Goal: Task Accomplishment & Management: Complete application form

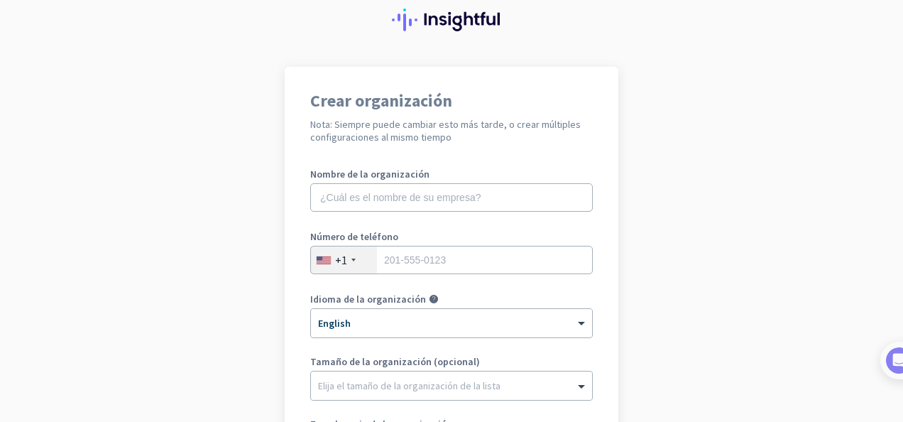
scroll to position [71, 0]
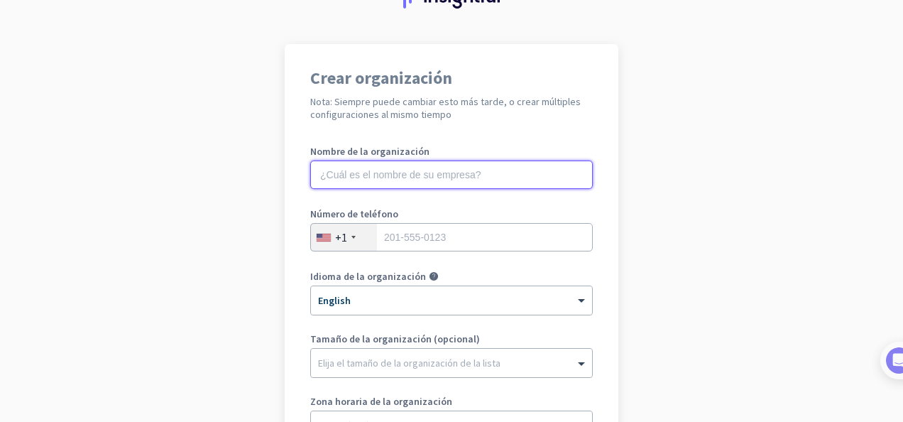
click at [481, 179] on input "text" at bounding box center [451, 174] width 282 height 28
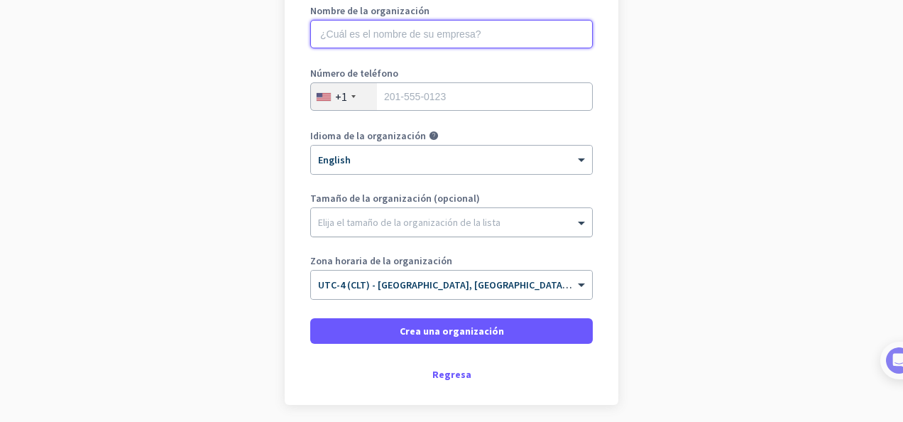
scroll to position [213, 0]
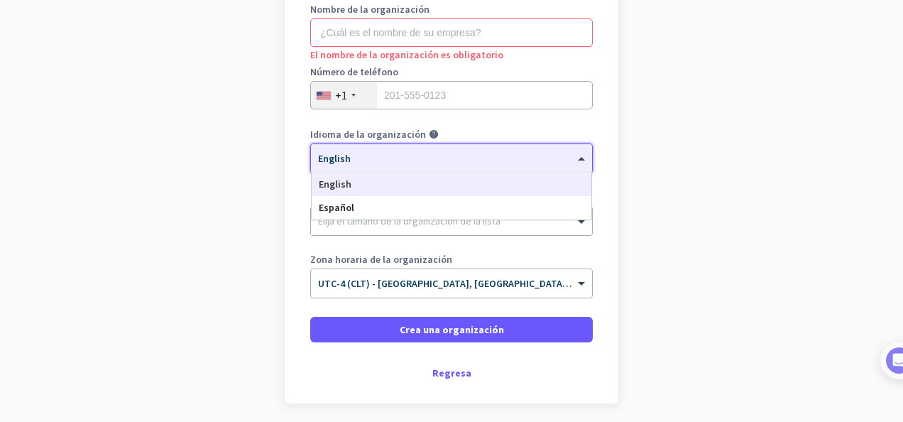
click at [407, 166] on div "× English" at bounding box center [451, 158] width 281 height 28
click at [363, 210] on div "Español" at bounding box center [452, 207] width 280 height 23
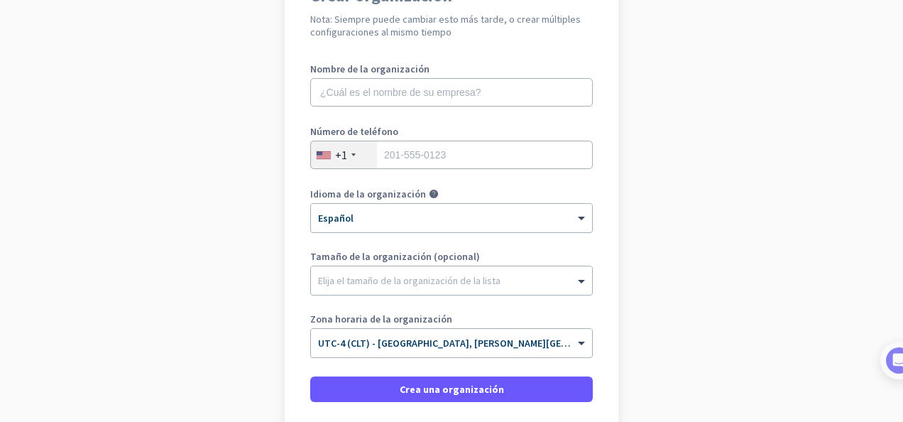
scroll to position [71, 0]
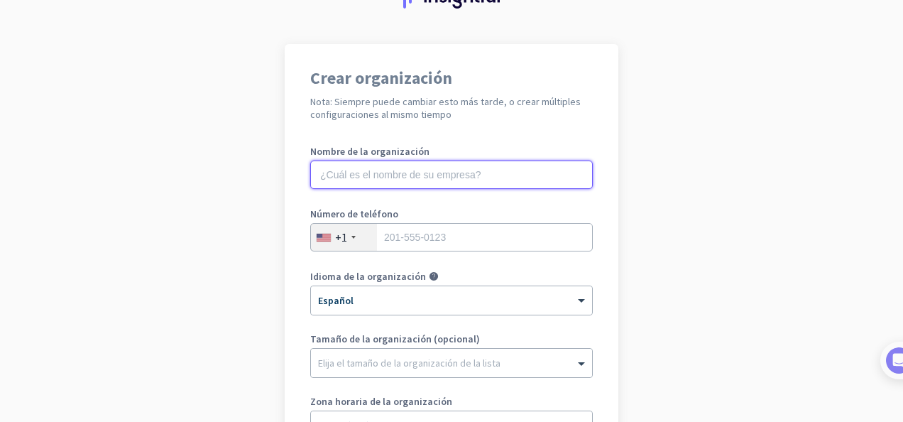
click at [369, 180] on input "text" at bounding box center [451, 174] width 282 height 28
type input "DOITSOLUTION"
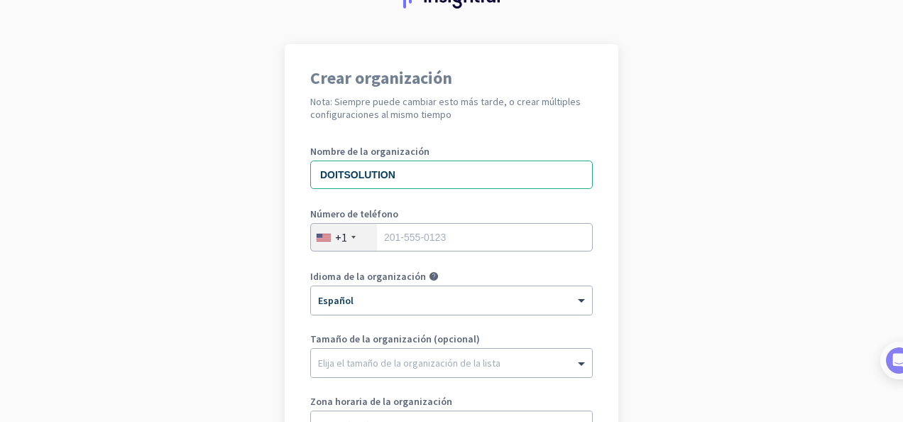
click at [352, 244] on div "+1" at bounding box center [344, 237] width 66 height 27
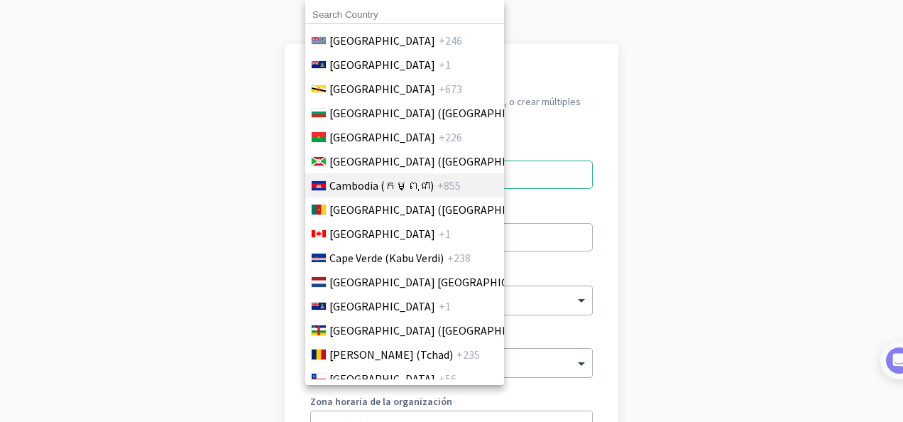
scroll to position [923, 0]
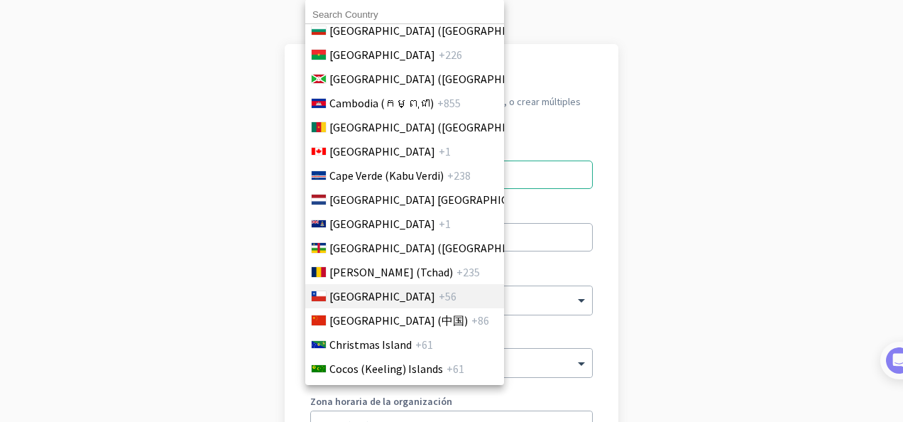
click at [347, 300] on span "[GEOGRAPHIC_DATA]" at bounding box center [382, 295] width 106 height 17
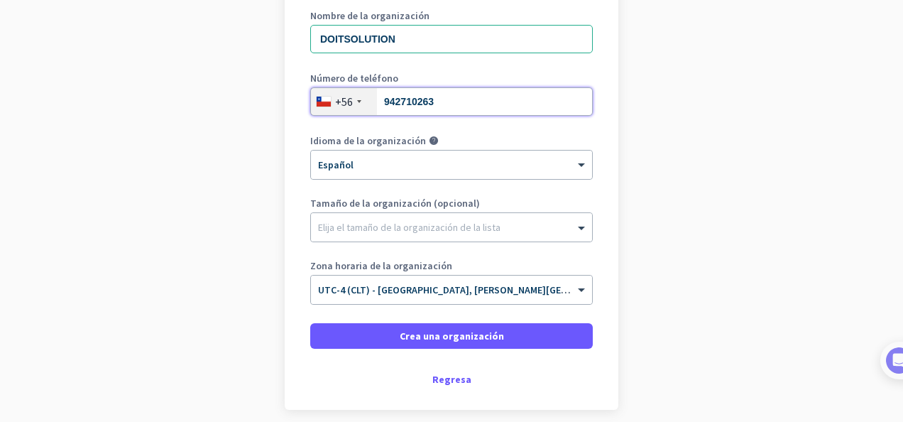
scroll to position [213, 0]
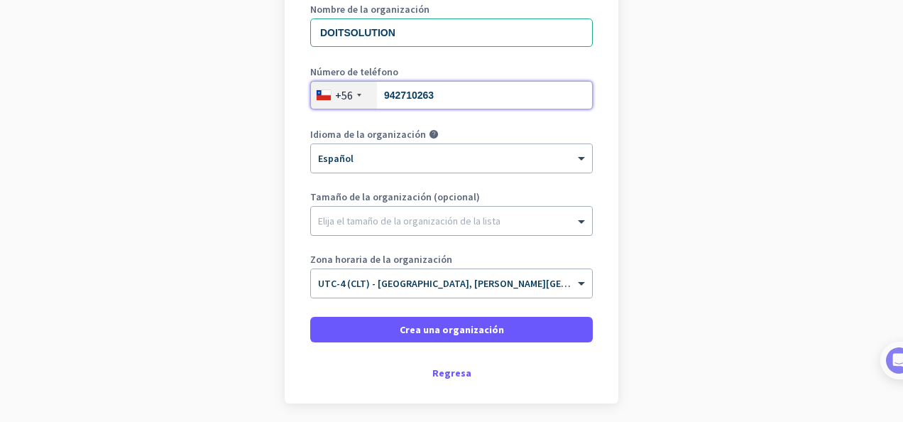
type input "942710263"
click at [402, 231] on div "Elija el tamaño de la organización de la lista" at bounding box center [451, 221] width 281 height 28
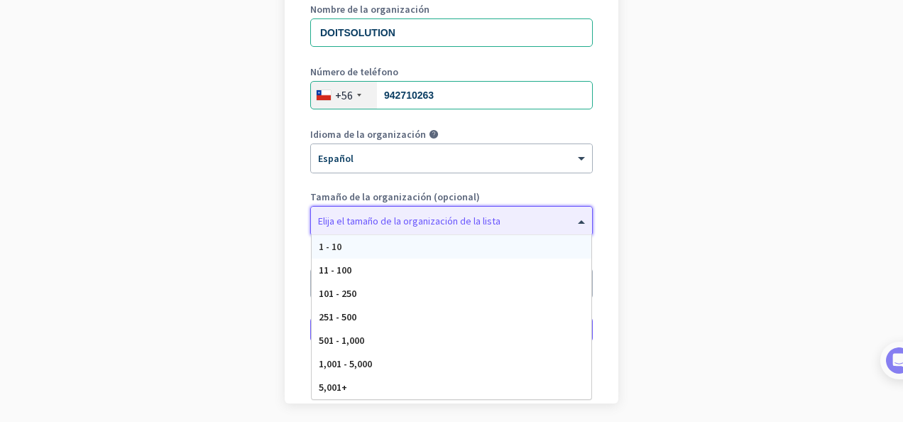
click at [369, 238] on div "1 - 10" at bounding box center [452, 246] width 280 height 23
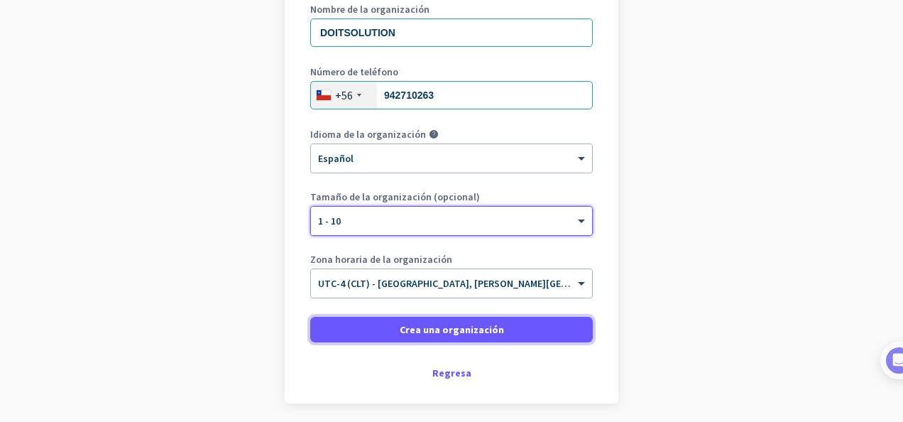
click at [457, 326] on span "Crea una organización" at bounding box center [452, 329] width 104 height 14
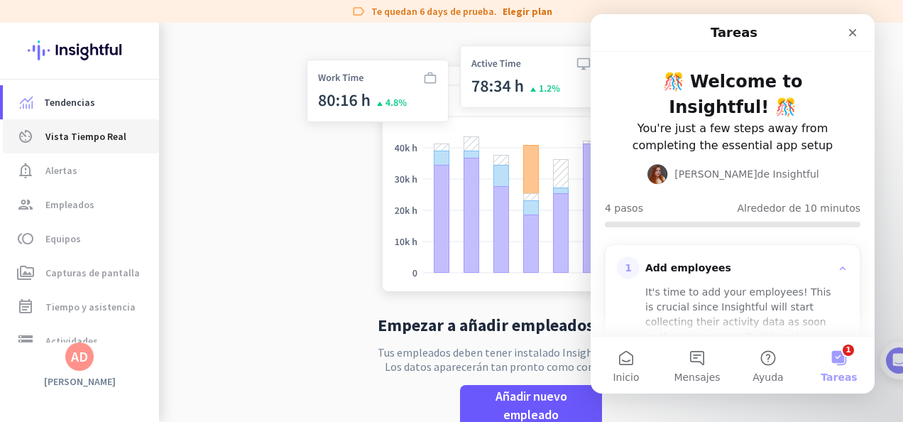
click at [112, 135] on span "Vista Tiempo Real" at bounding box center [85, 136] width 81 height 17
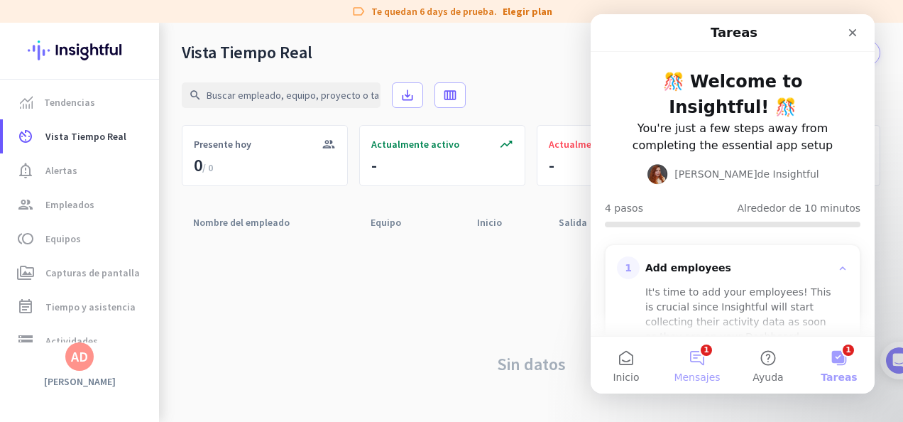
click at [692, 361] on button "1 Mensajes" at bounding box center [696, 364] width 71 height 57
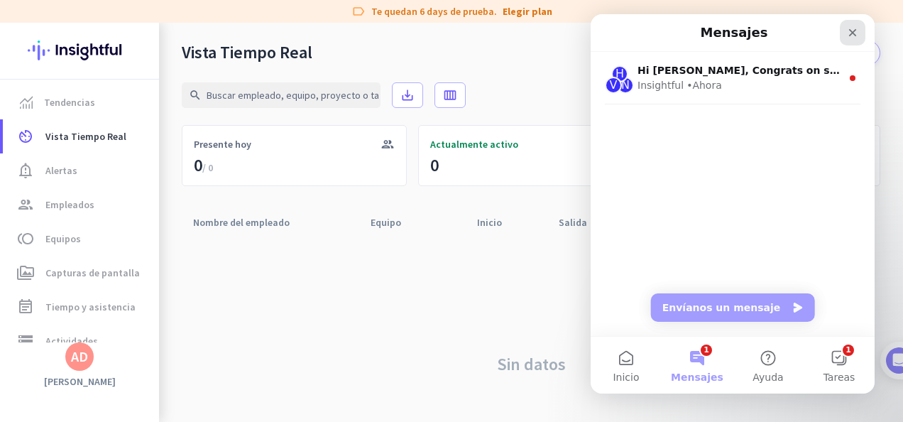
click at [853, 35] on icon "Cerrar" at bounding box center [852, 32] width 11 height 11
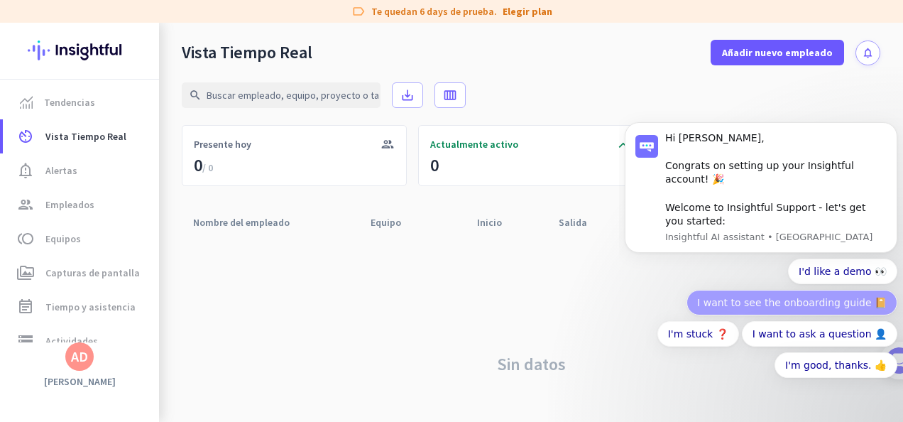
click at [716, 315] on button "I want to see the onboarding guide 📔" at bounding box center [791, 303] width 211 height 26
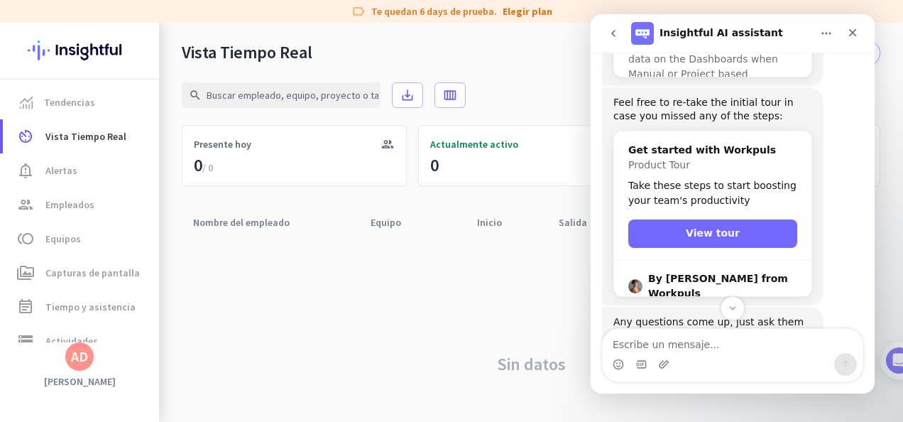
scroll to position [593, 0]
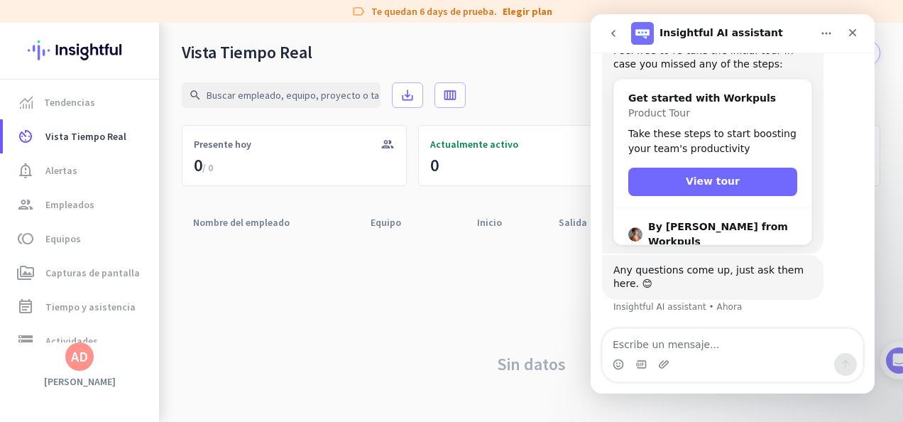
click at [698, 187] on button "View tour" at bounding box center [712, 181] width 169 height 28
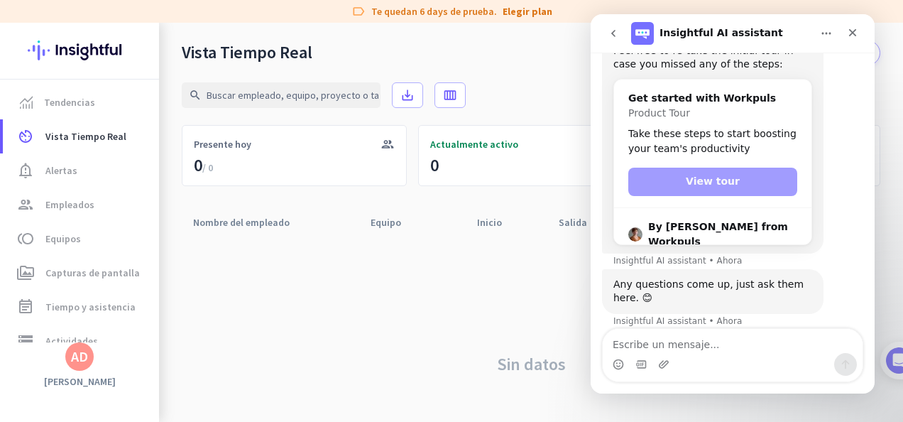
scroll to position [607, 0]
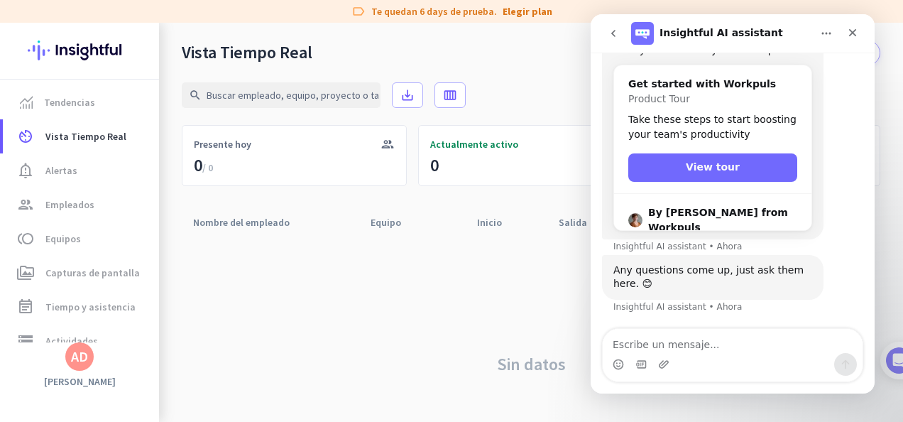
click at [721, 164] on button "View tour" at bounding box center [712, 167] width 169 height 28
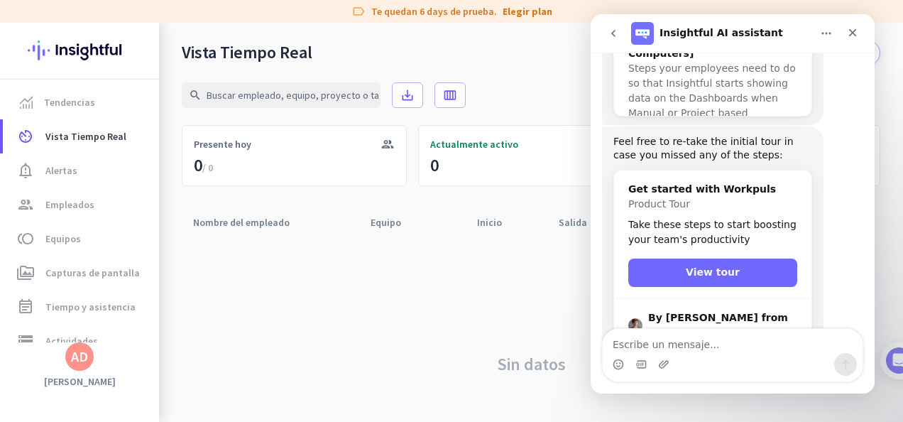
scroll to position [451, 0]
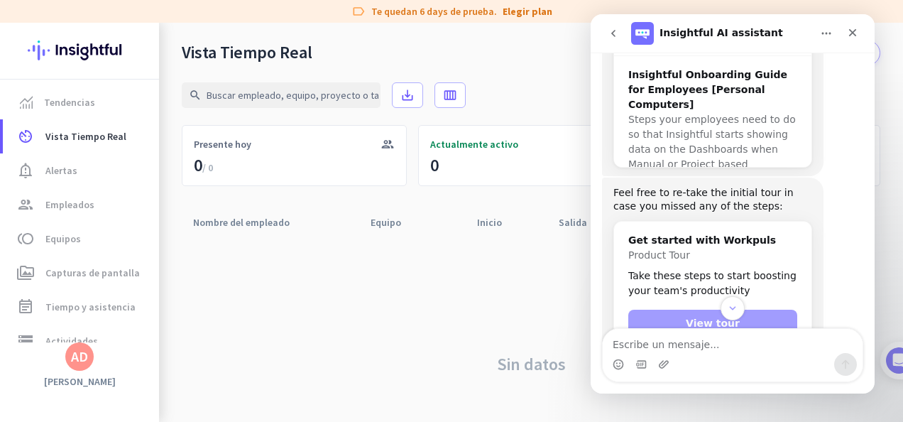
click at [727, 305] on icon "Scroll to bottom" at bounding box center [732, 307] width 11 height 11
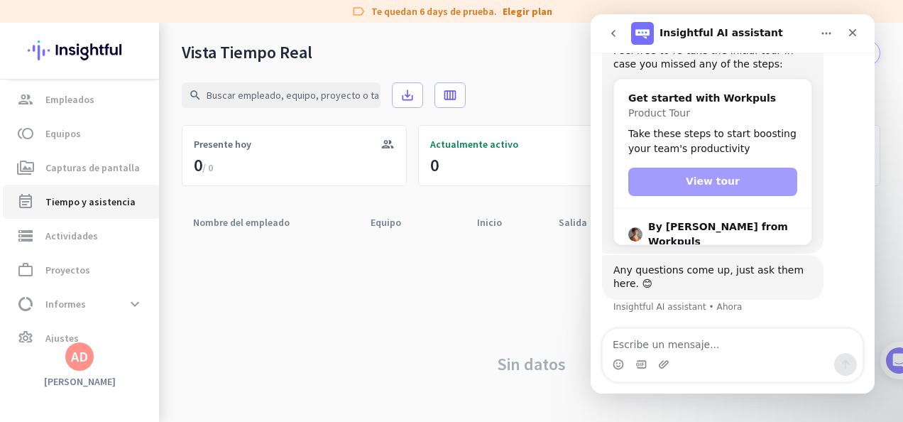
scroll to position [123, 0]
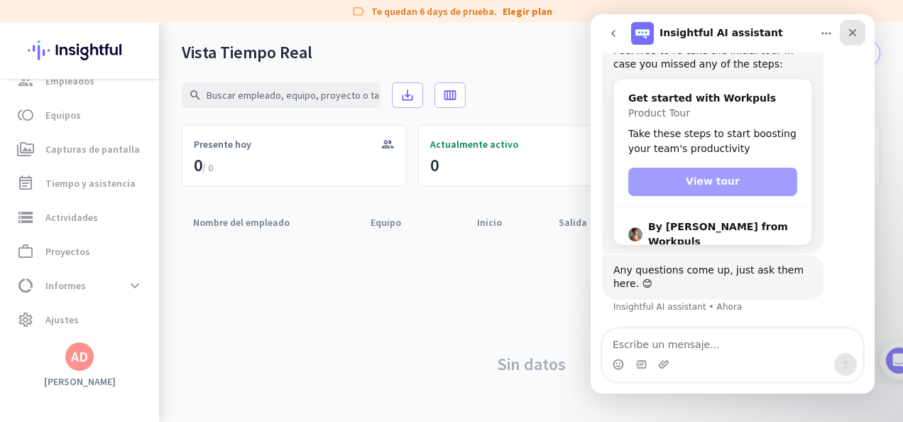
click at [856, 32] on icon "Cerrar" at bounding box center [852, 32] width 11 height 11
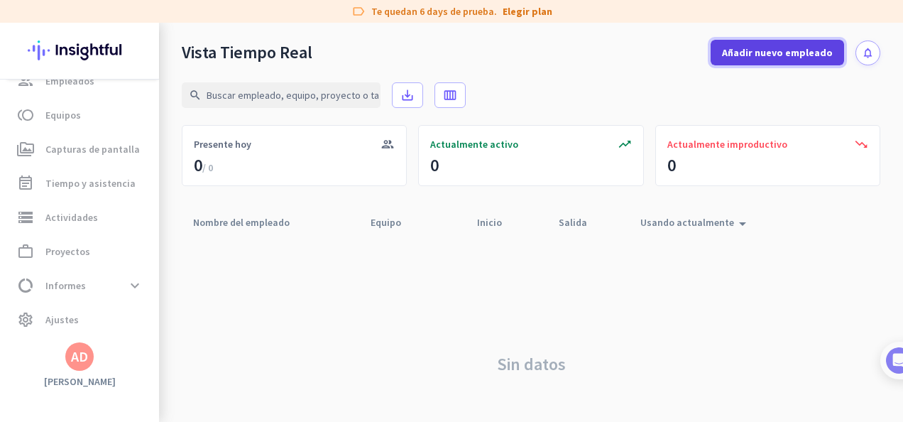
click at [792, 60] on span at bounding box center [776, 52] width 133 height 34
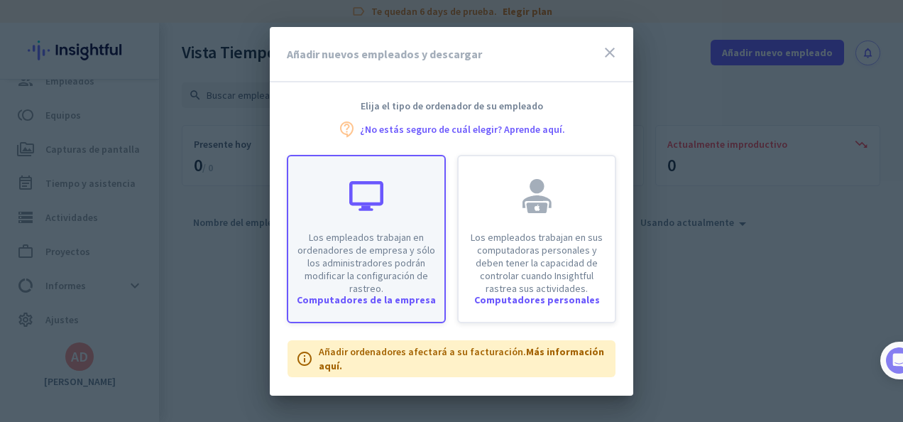
click at [427, 275] on p "Los empleados trabajan en ordenadores de empresa y sólo los administradores pod…" at bounding box center [366, 263] width 139 height 64
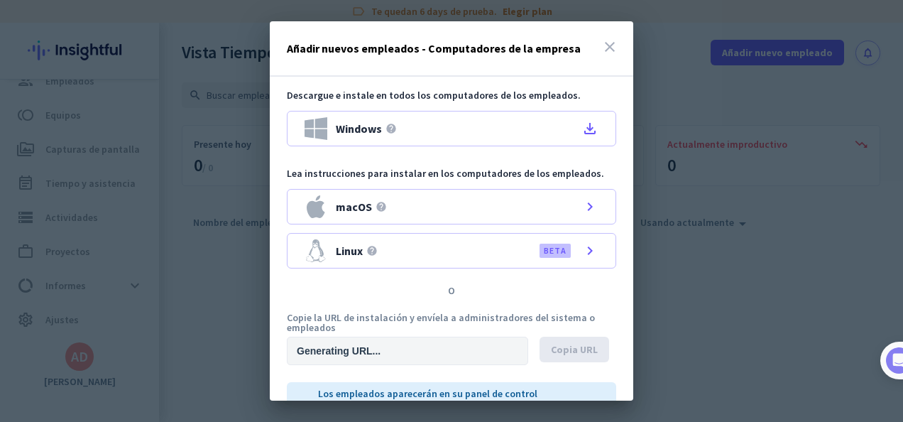
type input "[URL][DOMAIN_NAME]"
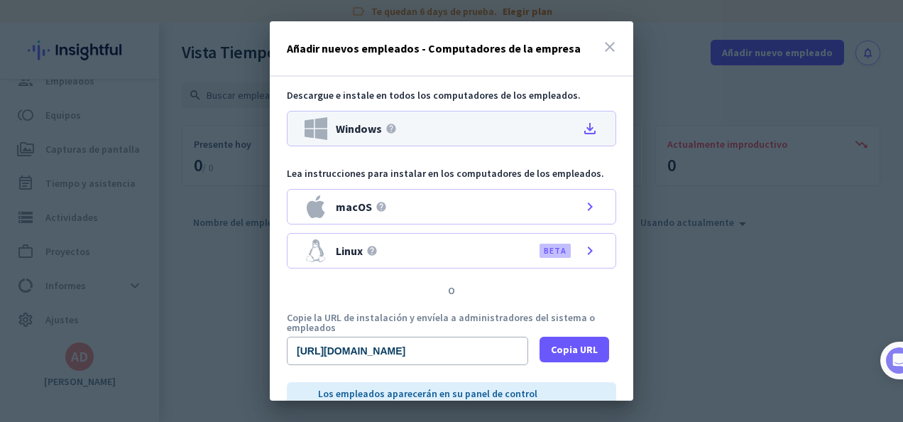
click at [588, 126] on icon "file_download" at bounding box center [589, 128] width 17 height 17
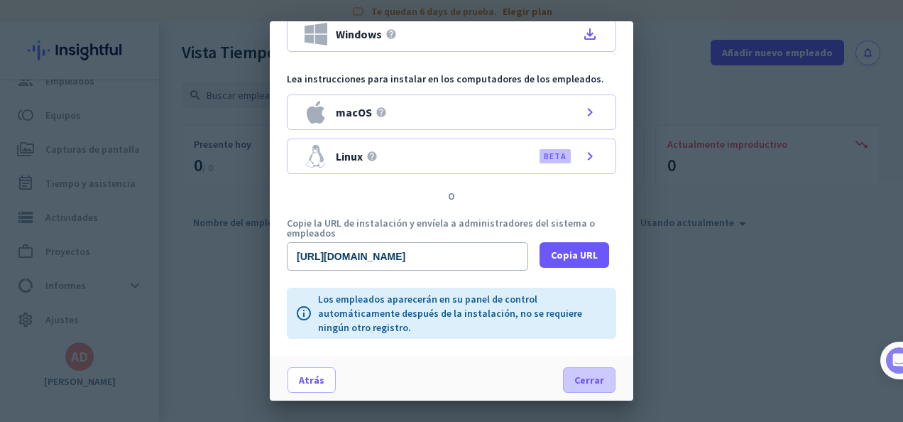
scroll to position [97, 0]
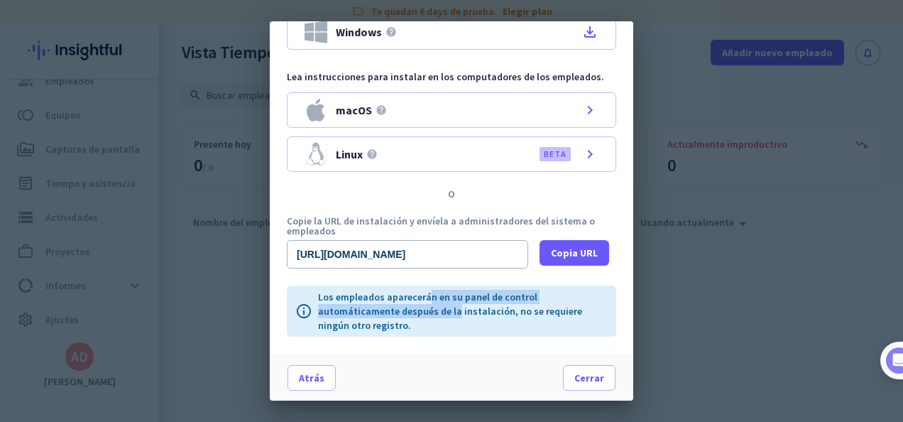
drag, startPoint x: 428, startPoint y: 299, endPoint x: 454, endPoint y: 307, distance: 27.2
click at [454, 307] on p "Los empleados aparecerán en su panel de control automáticamente después de la i…" at bounding box center [463, 311] width 290 height 43
click at [565, 373] on button "Cerrar" at bounding box center [589, 378] width 53 height 26
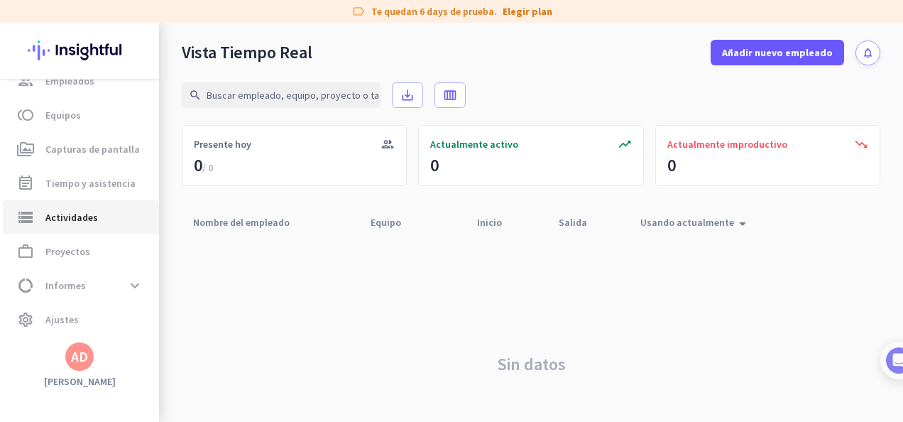
click at [85, 209] on span "Actividades" at bounding box center [71, 217] width 53 height 17
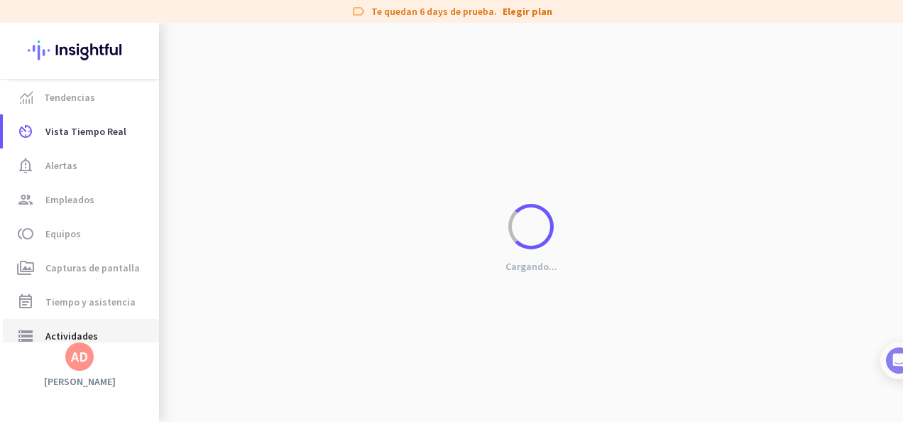
scroll to position [0, 0]
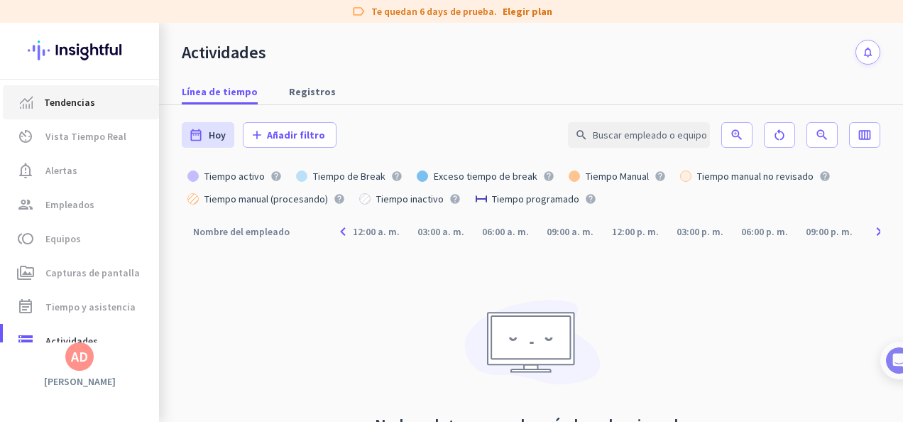
click at [75, 102] on span "Tendencias" at bounding box center [69, 102] width 51 height 17
type input "[DATE] - [DATE]"
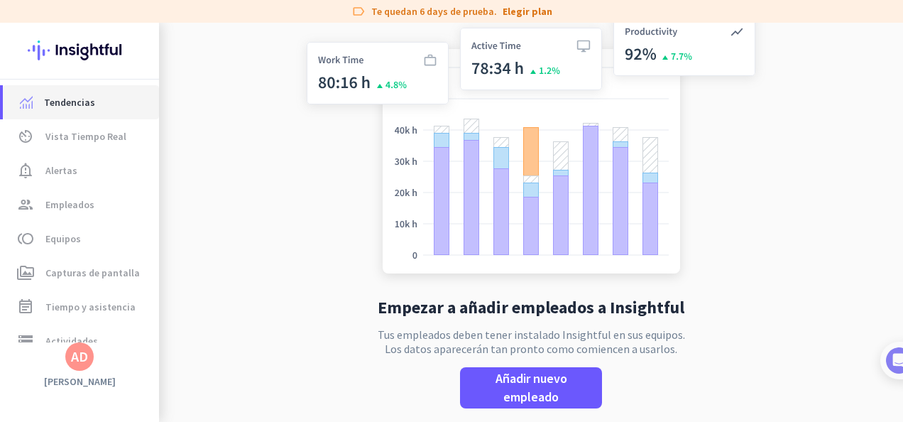
scroll to position [27, 0]
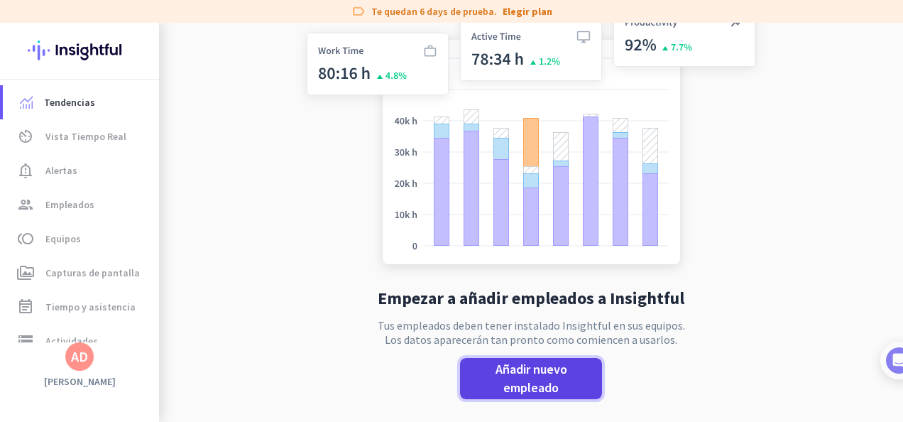
click at [544, 385] on span "Añadir nuevo empleado" at bounding box center [530, 378] width 119 height 37
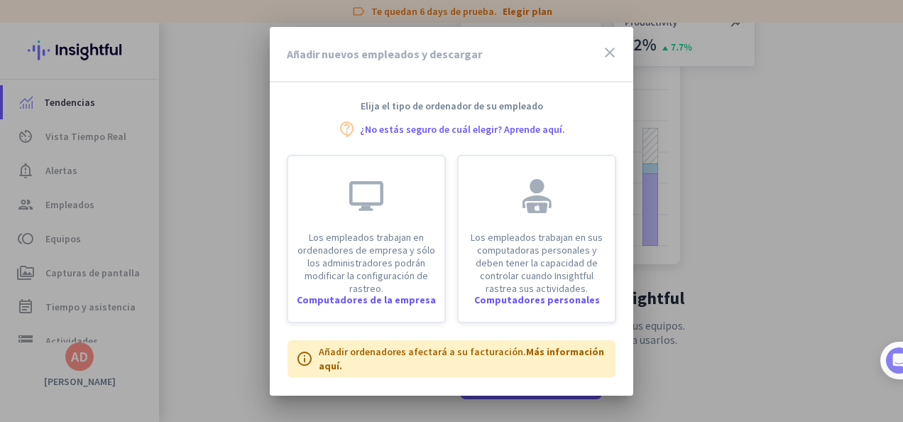
click at [602, 50] on div "Añadir nuevos empleados y descargar close" at bounding box center [451, 54] width 363 height 55
click at [616, 50] on icon "close" at bounding box center [609, 52] width 17 height 17
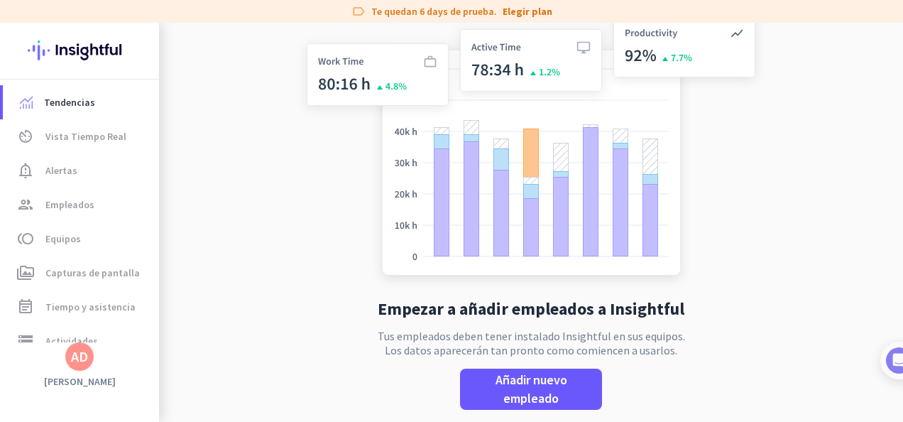
scroll to position [0, 0]
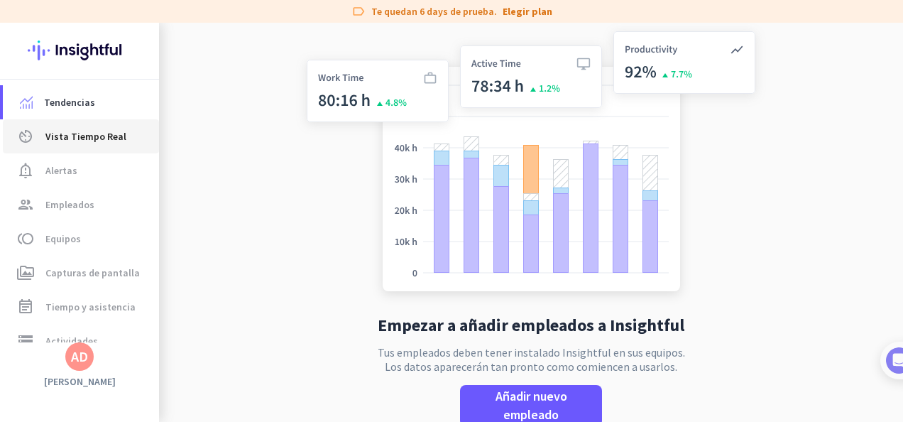
click at [85, 145] on link "av_timer Vista Tiempo Real" at bounding box center [81, 136] width 156 height 34
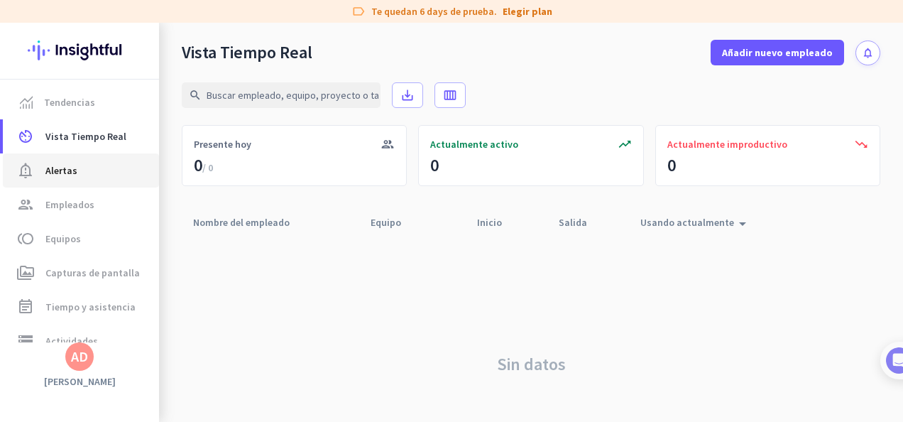
click at [63, 172] on span "Alertas" at bounding box center [61, 170] width 32 height 17
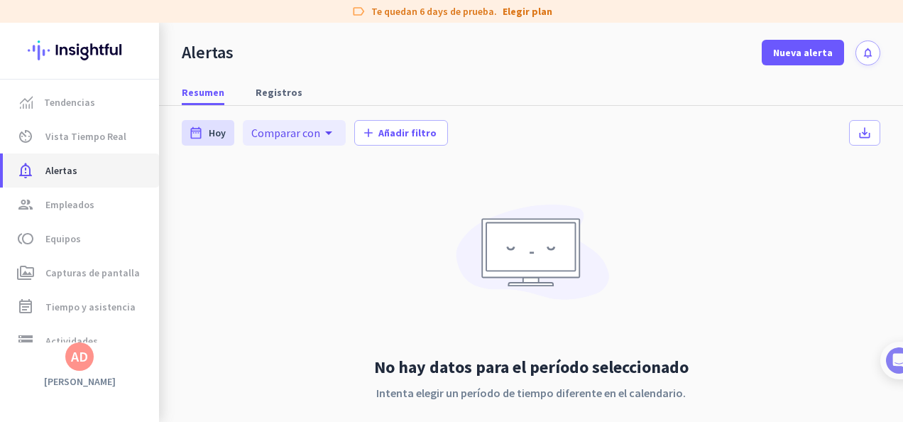
scroll to position [61, 0]
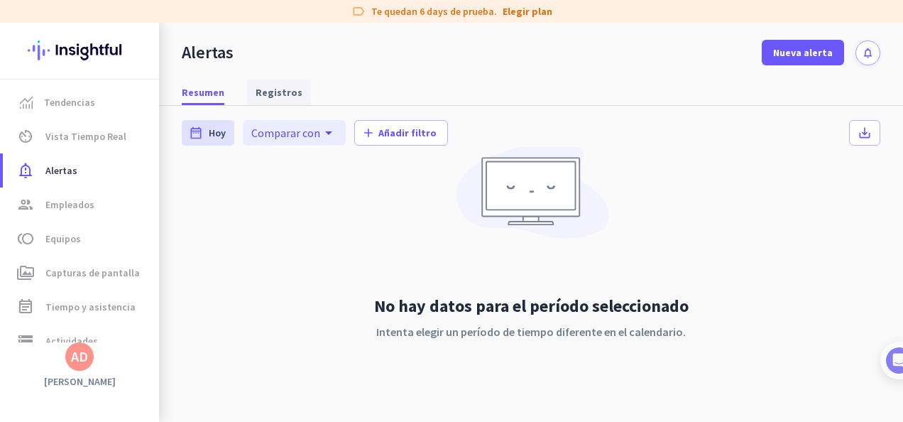
click at [285, 99] on span "Registros" at bounding box center [278, 92] width 47 height 14
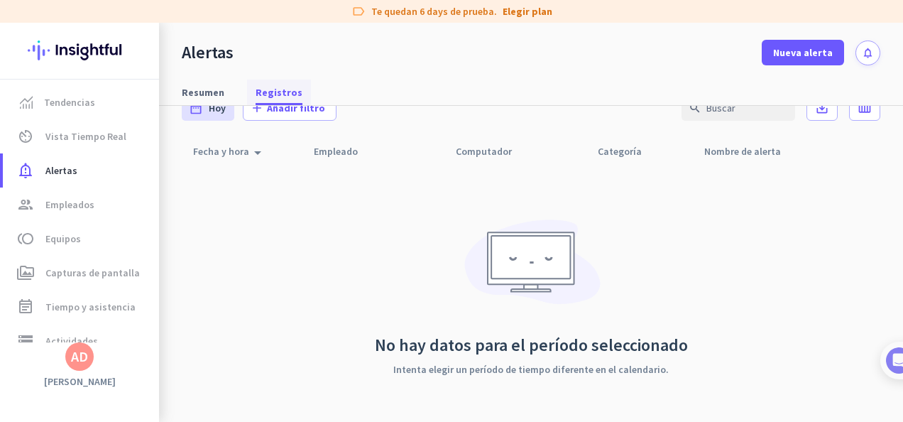
scroll to position [27, 0]
click at [202, 93] on span "Resumen" at bounding box center [203, 92] width 43 height 14
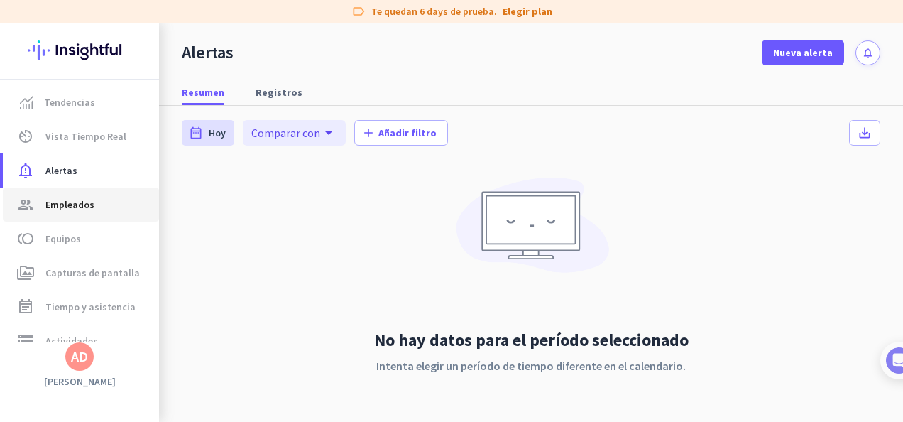
click at [54, 199] on span "Empleados" at bounding box center [69, 204] width 49 height 17
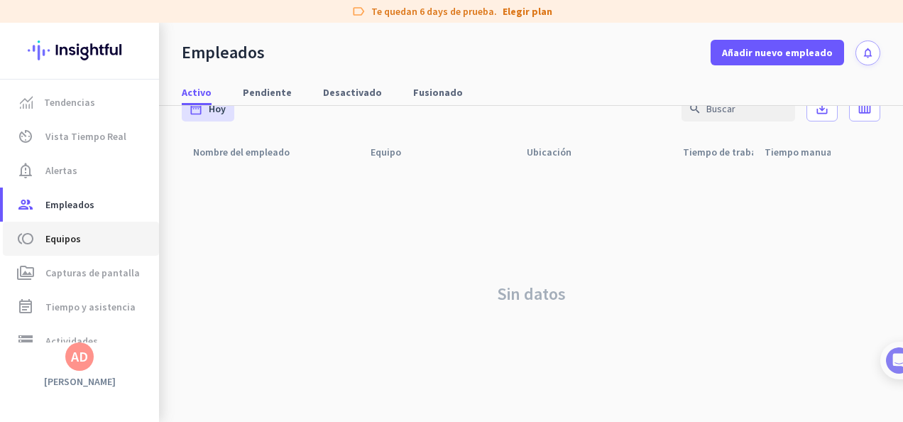
click at [77, 243] on span "Equipos" at bounding box center [62, 238] width 35 height 17
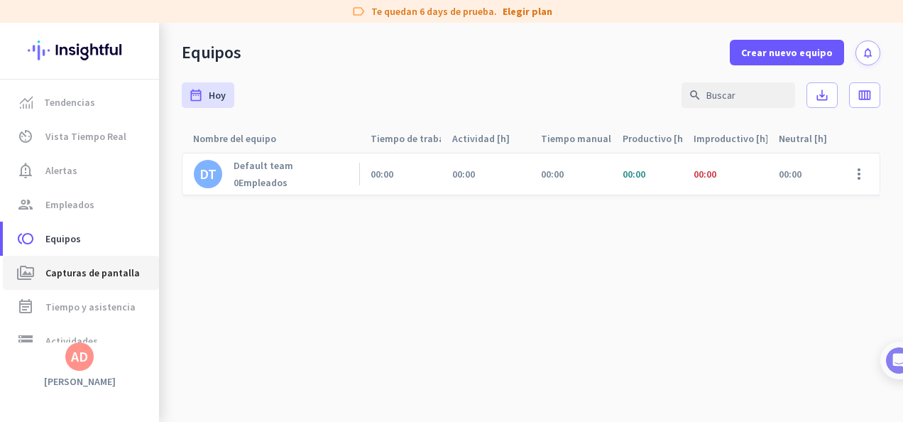
click at [93, 270] on span "Capturas de pantalla" at bounding box center [92, 272] width 94 height 17
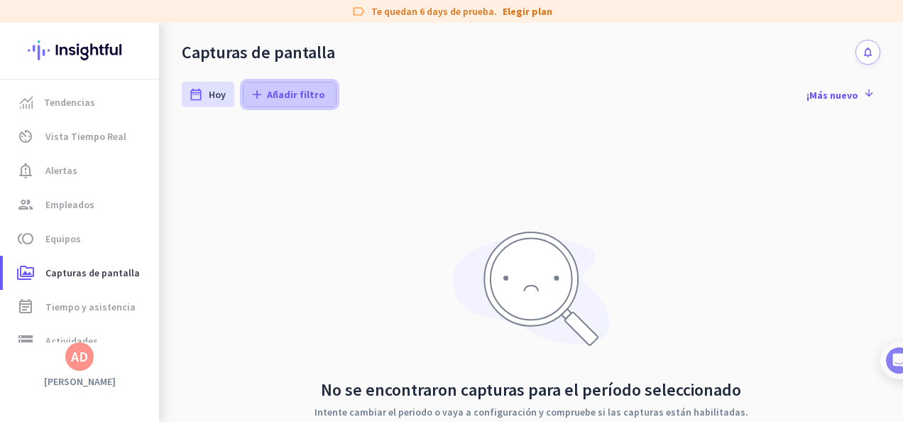
click at [259, 87] on icon "add" at bounding box center [257, 94] width 14 height 14
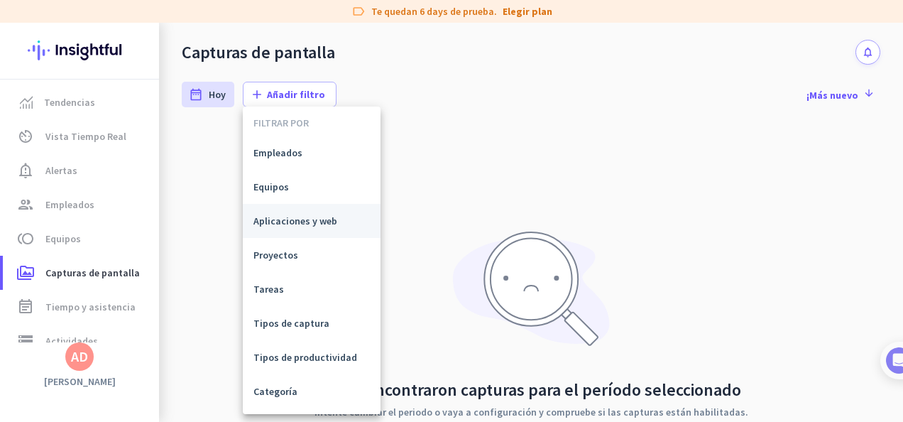
click at [277, 220] on span "Aplicaciones y web" at bounding box center [311, 221] width 116 height 14
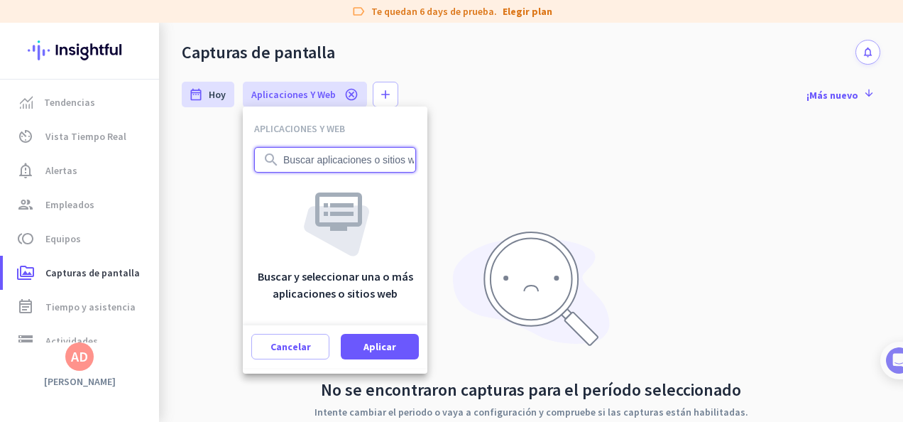
click at [322, 160] on input at bounding box center [335, 160] width 162 height 26
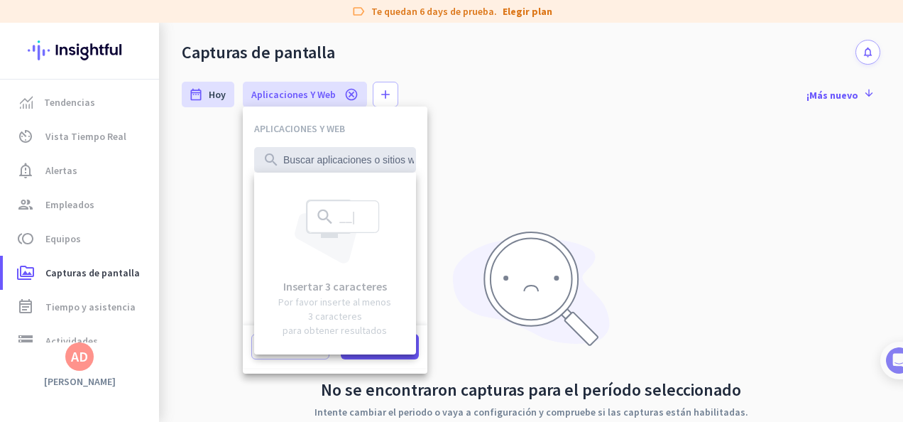
click at [723, 170] on div at bounding box center [451, 211] width 903 height 422
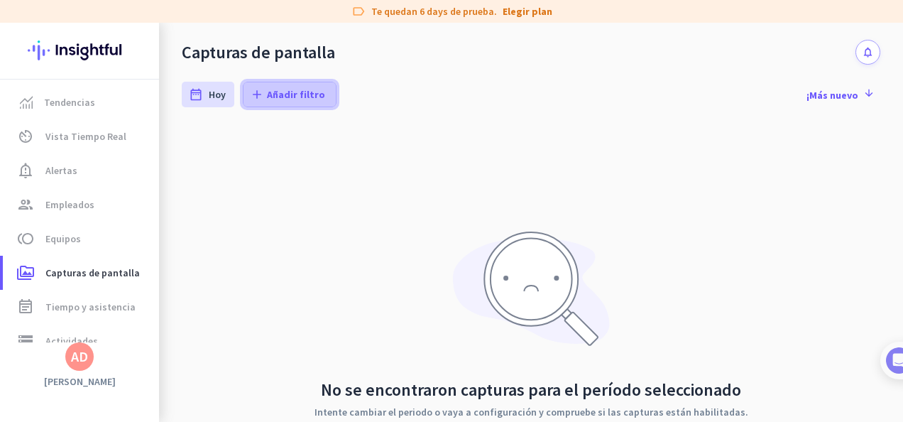
click at [324, 102] on span at bounding box center [289, 94] width 92 height 34
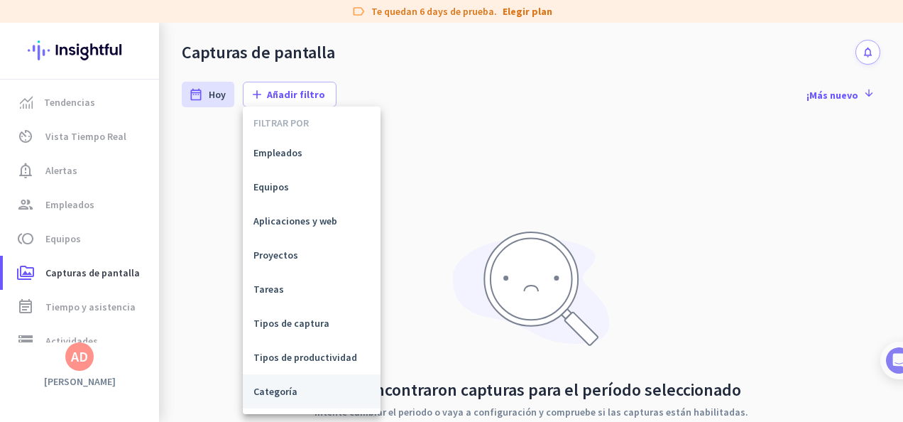
click at [278, 395] on span "Categoría" at bounding box center [311, 391] width 116 height 14
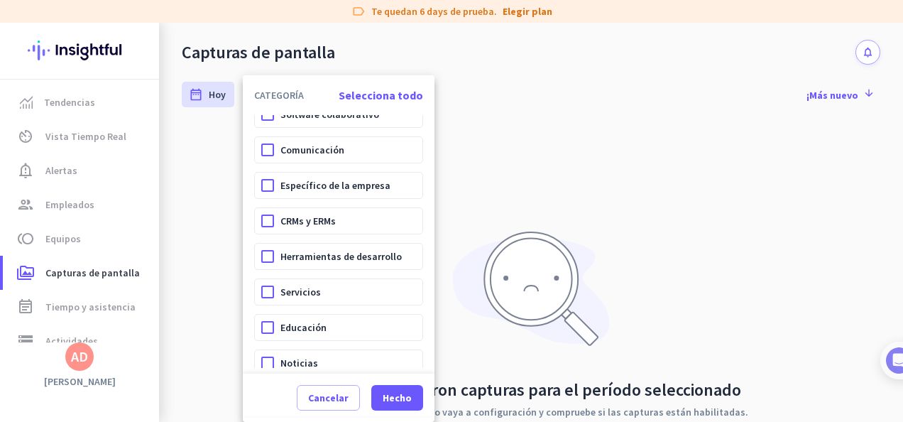
scroll to position [142, 0]
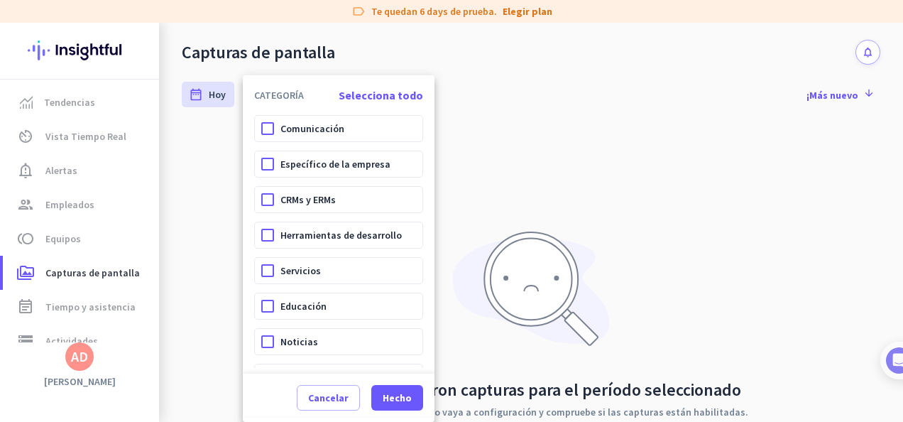
click at [694, 160] on div at bounding box center [451, 211] width 903 height 422
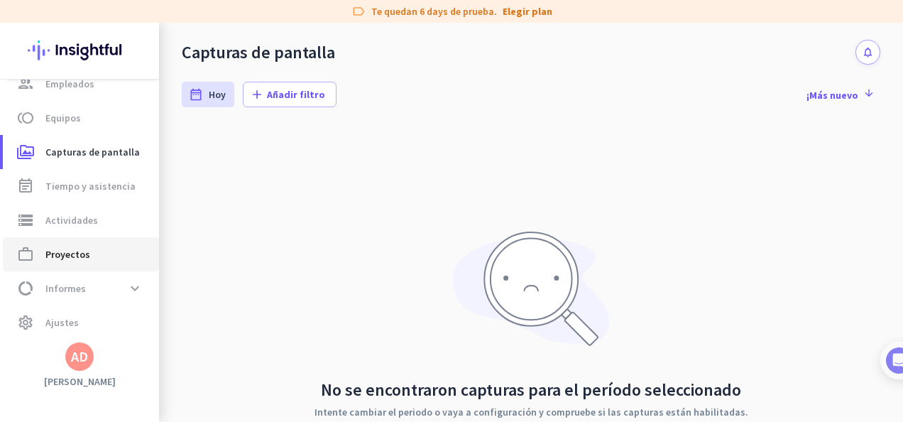
scroll to position [123, 0]
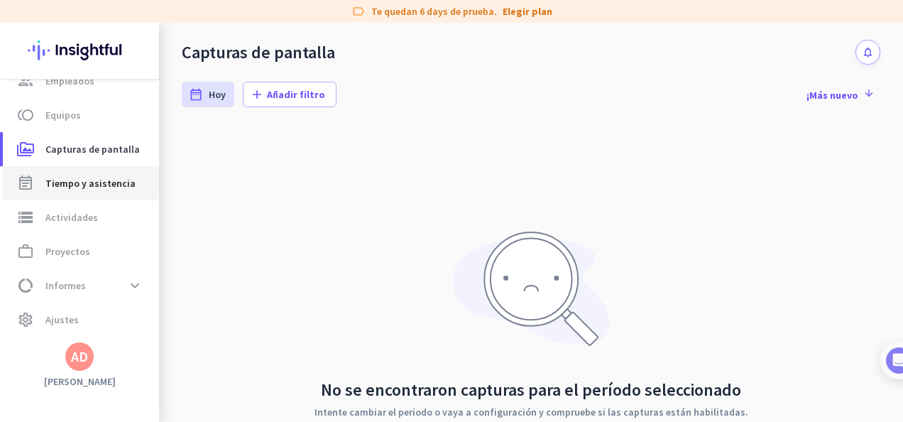
click at [115, 185] on span "Tiempo y asistencia" at bounding box center [90, 183] width 90 height 17
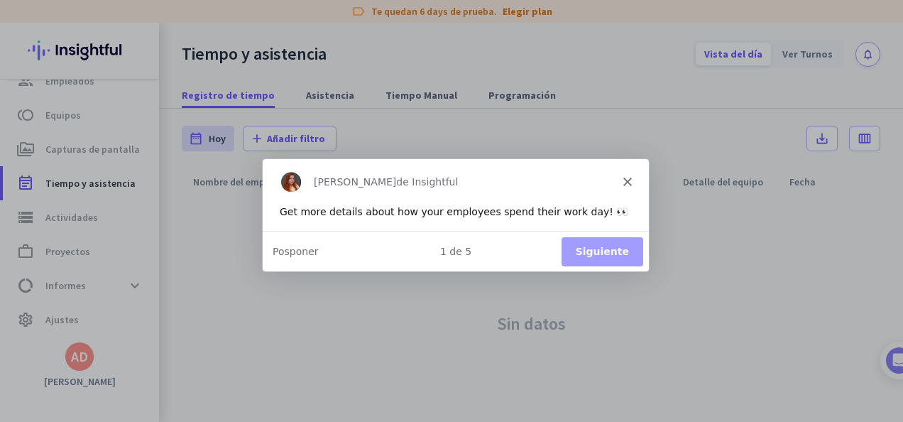
drag, startPoint x: 505, startPoint y: 217, endPoint x: 466, endPoint y: 209, distance: 40.0
click at [466, 209] on div "Get more details about how your employees spend their work day! 👀" at bounding box center [455, 210] width 352 height 15
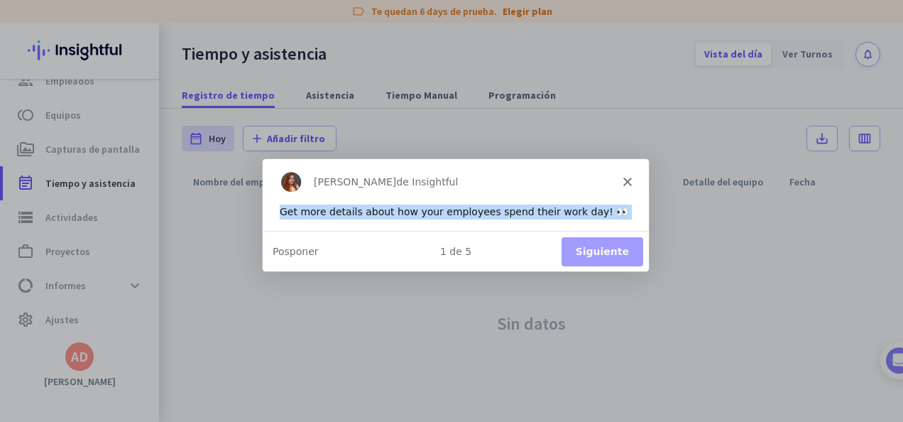
click at [466, 209] on div "Get more details about how your employees spend their work day! 👀" at bounding box center [455, 210] width 352 height 15
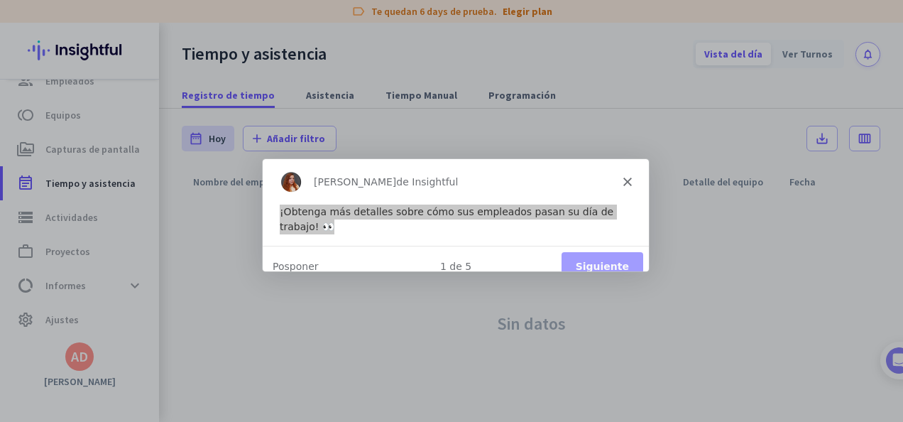
click at [669, 222] on div "Product tour overlay" at bounding box center [451, 211] width 903 height 422
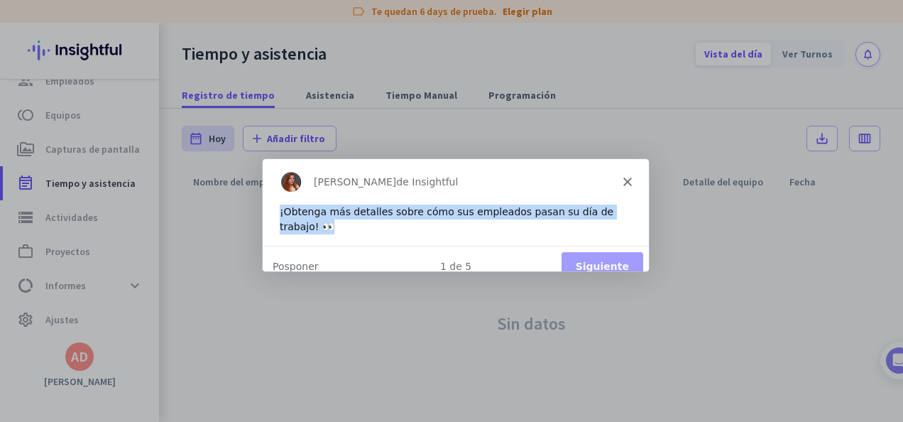
click at [610, 263] on button "Siguiente" at bounding box center [602, 265] width 82 height 29
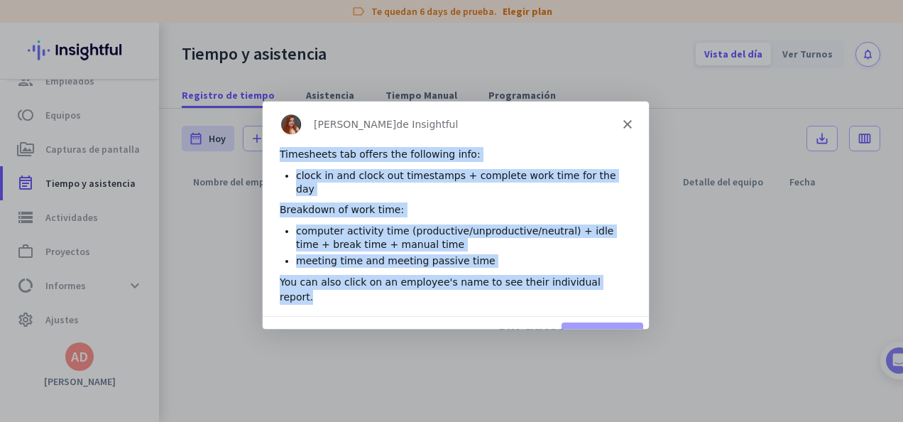
drag, startPoint x: 277, startPoint y: 153, endPoint x: 637, endPoint y: 258, distance: 375.3
click at [637, 258] on div "Timesheets tab offers the following info: clock in and clock out timestamps + c…" at bounding box center [455, 229] width 386 height 169
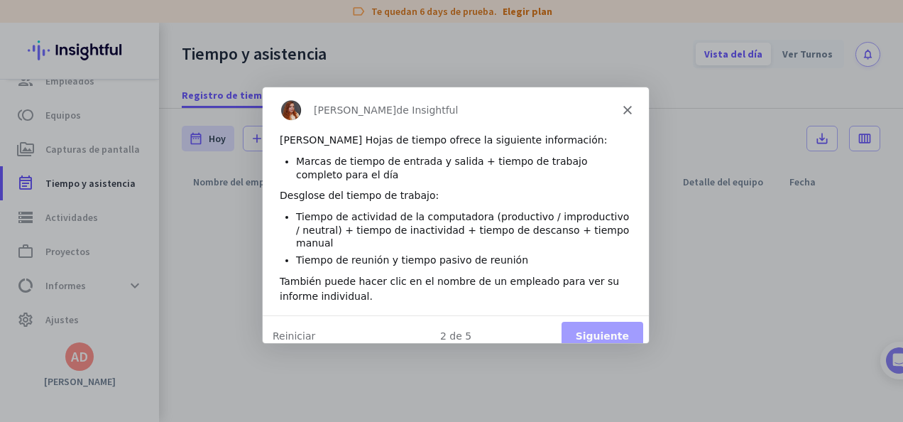
click at [622, 107] on icon "Cerrar" at bounding box center [626, 109] width 9 height 9
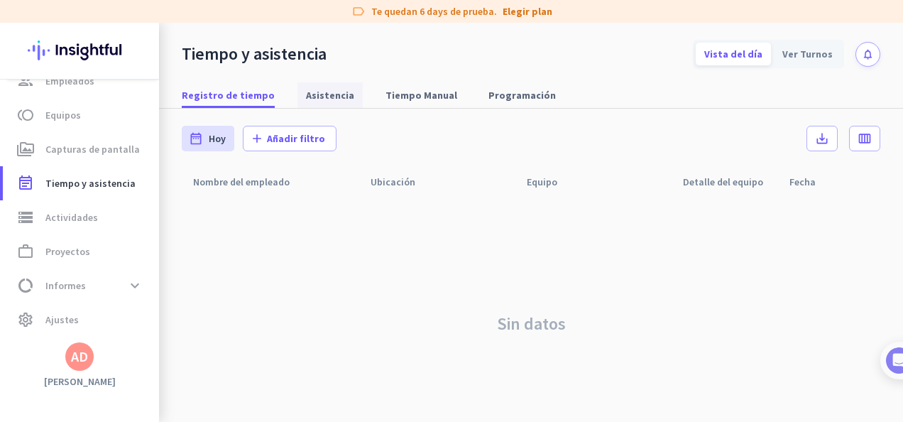
click at [315, 91] on span "Asistencia" at bounding box center [330, 95] width 48 height 14
type input "[DATE] - [DATE]"
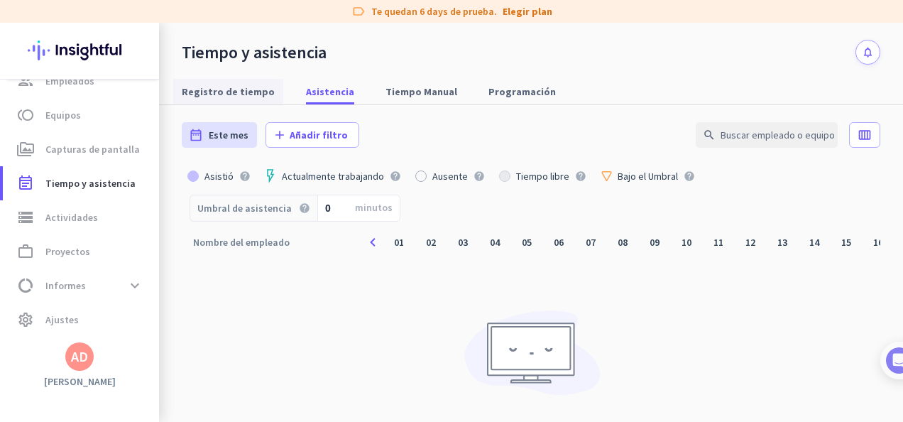
click at [226, 82] on span "Registro de tiempo" at bounding box center [228, 92] width 93 height 26
type input "[DATE] - [DATE]"
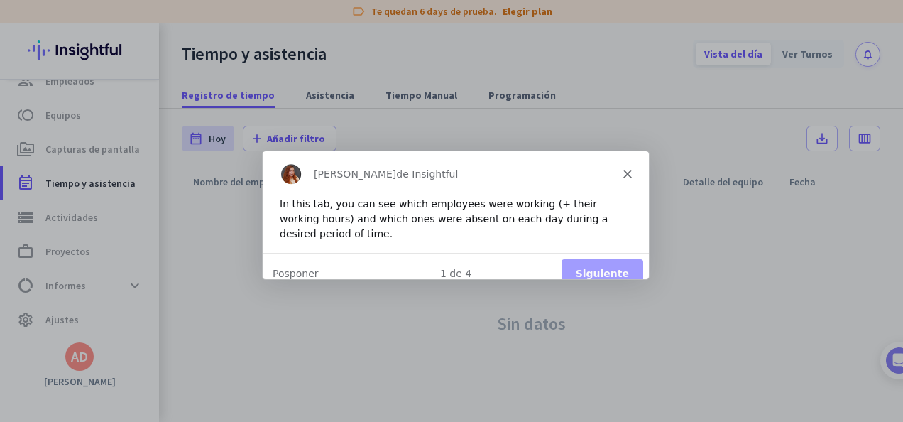
click at [284, 158] on div "[PERSON_NAME] de Insightful" at bounding box center [455, 172] width 386 height 45
click at [346, 209] on div "In this tab, you can see which employees were working (+ their working hours) a…" at bounding box center [455, 218] width 352 height 45
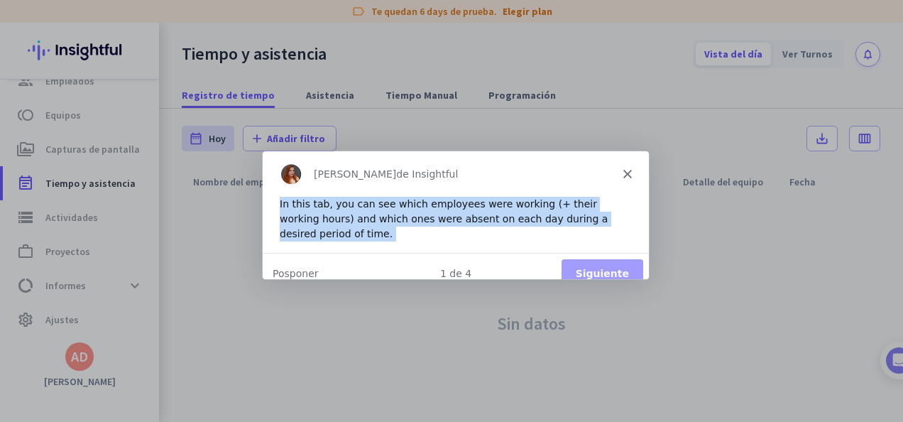
click at [346, 209] on div "In this tab, you can see which employees were working (+ their working hours) a…" at bounding box center [455, 218] width 352 height 45
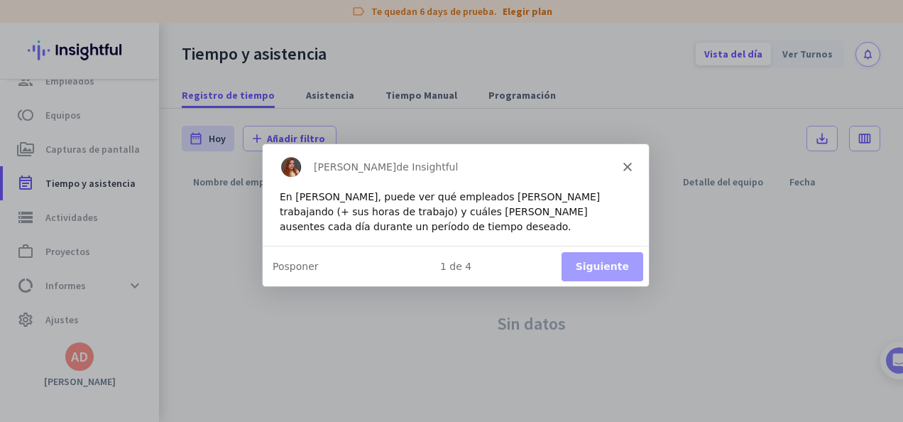
click at [627, 164] on polygon "Cerrar" at bounding box center [626, 165] width 9 height 9
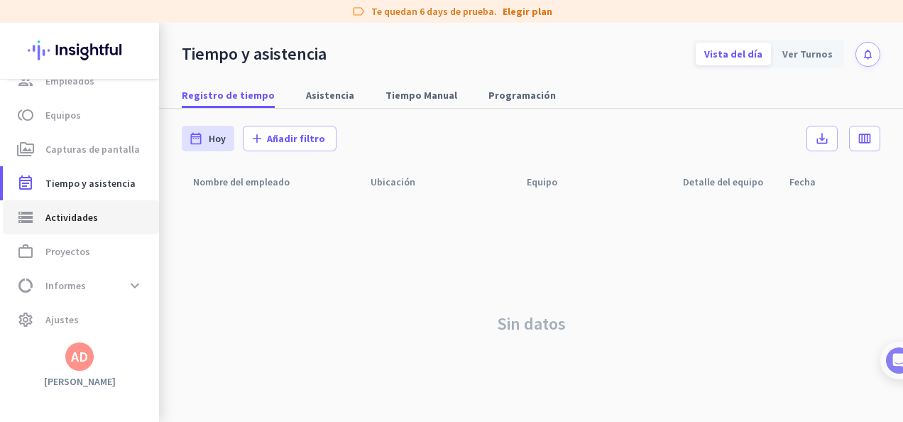
click at [95, 213] on span "storage Actividades" at bounding box center [80, 217] width 133 height 17
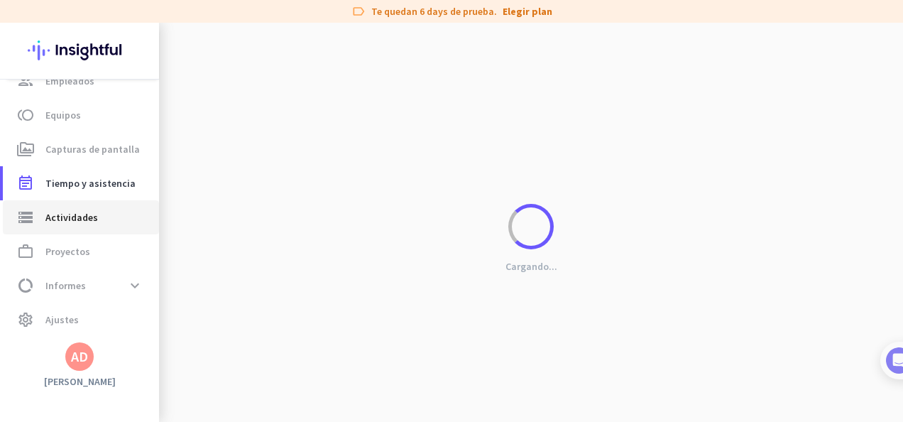
type input "[DATE]"
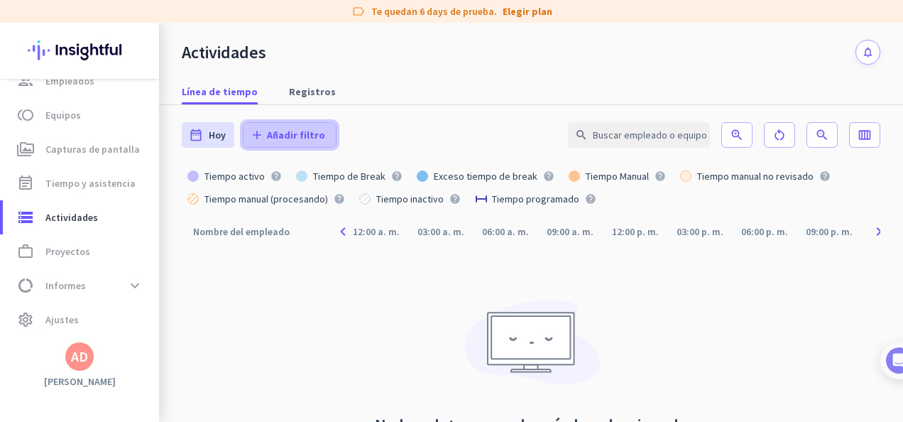
click at [287, 136] on span "Añadir filtro" at bounding box center [296, 135] width 58 height 14
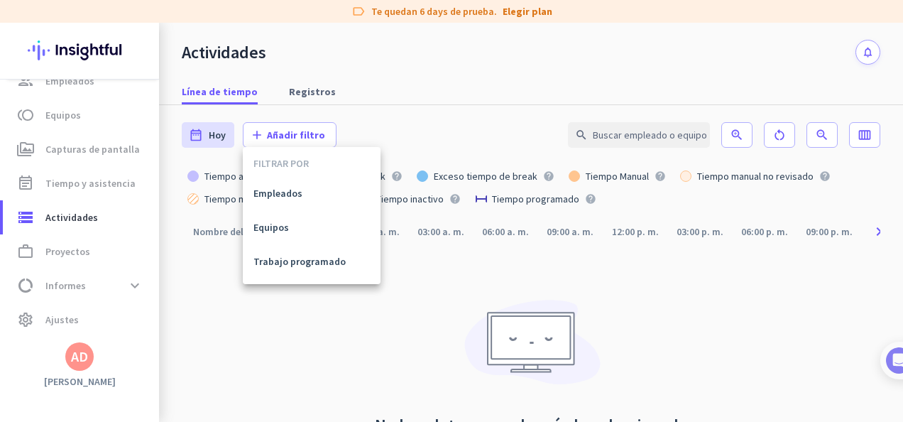
click at [92, 253] on div at bounding box center [451, 211] width 903 height 422
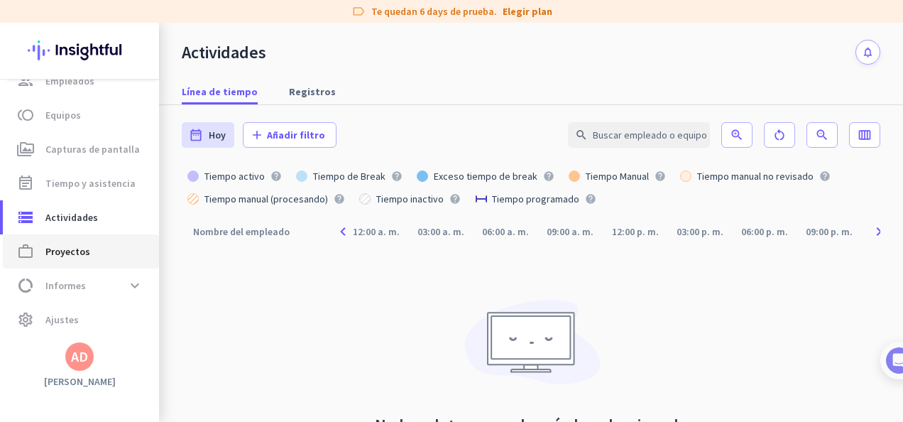
click at [72, 260] on link "work_outline Proyectos" at bounding box center [81, 251] width 156 height 34
type input "[DATE] - [DATE]"
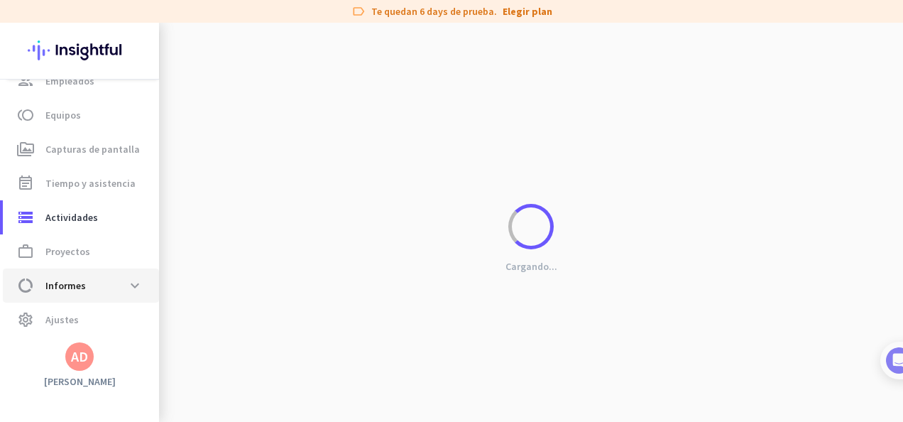
click at [72, 286] on span "Informes" at bounding box center [65, 285] width 40 height 17
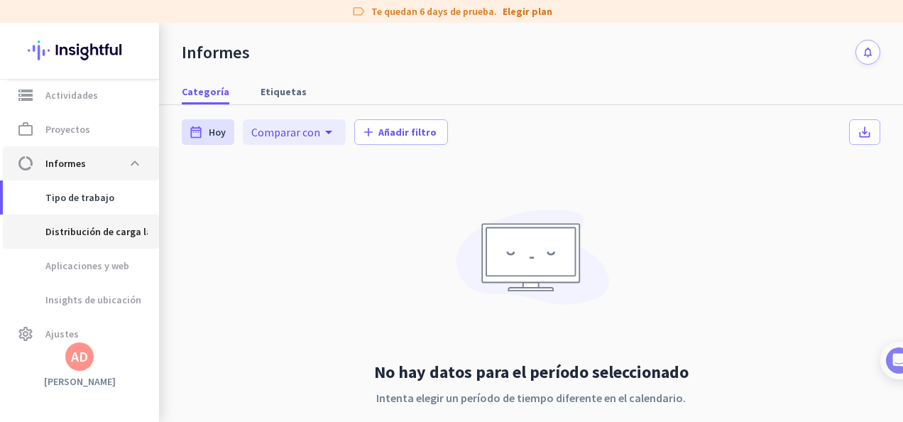
scroll to position [260, 0]
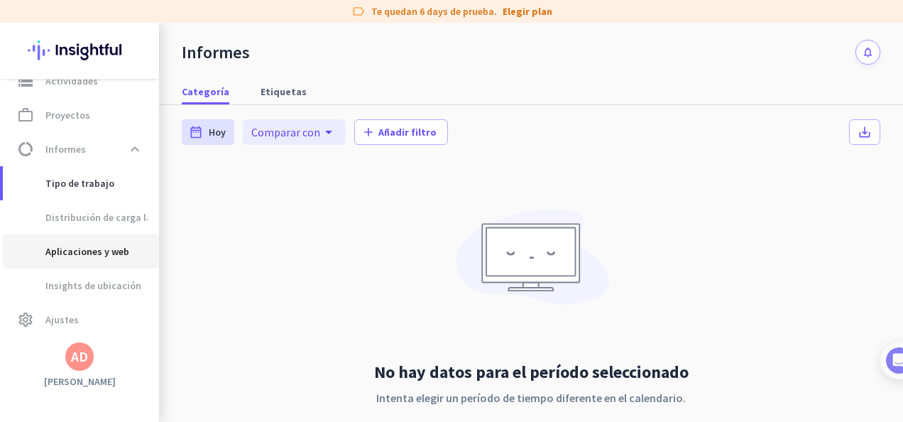
click at [97, 250] on span "Aplicaciones y web" at bounding box center [71, 251] width 115 height 34
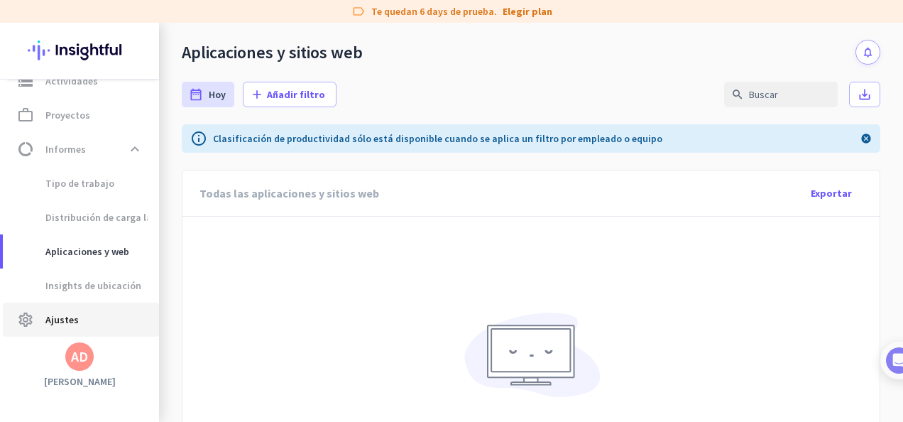
click at [72, 307] on link "settings Ajustes" at bounding box center [81, 319] width 156 height 34
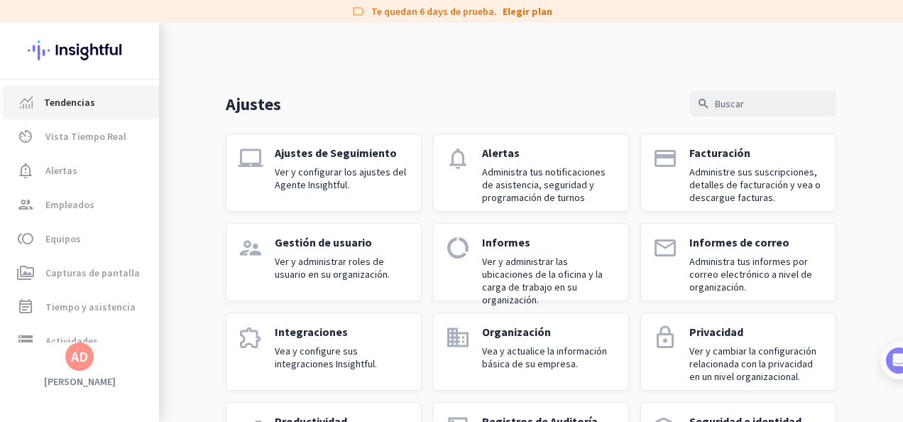
click at [83, 105] on span "Tendencias" at bounding box center [69, 102] width 51 height 17
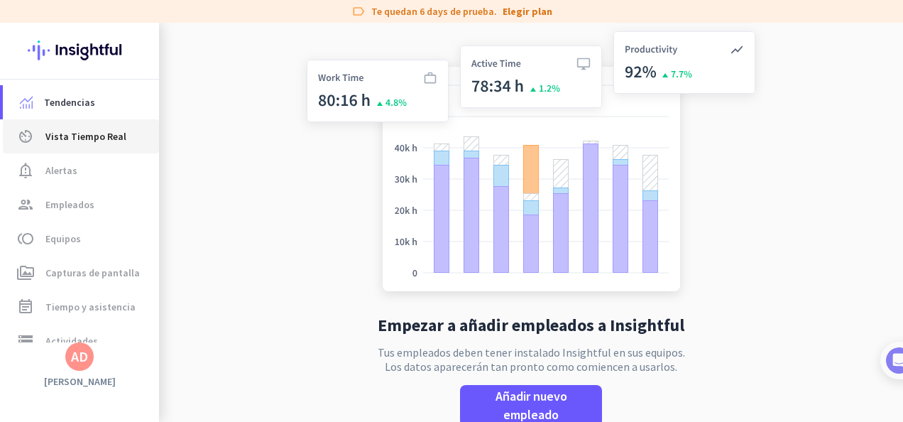
click at [101, 130] on span "Vista Tiempo Real" at bounding box center [85, 136] width 81 height 17
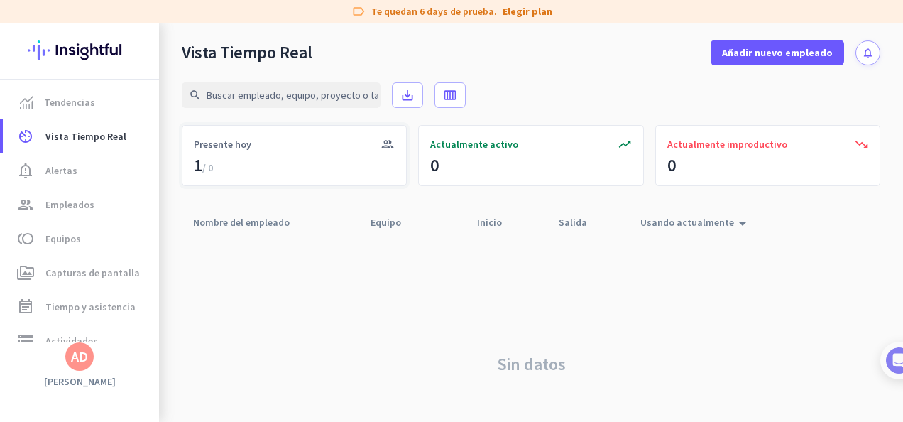
click at [200, 170] on div "1 / 0" at bounding box center [203, 165] width 19 height 23
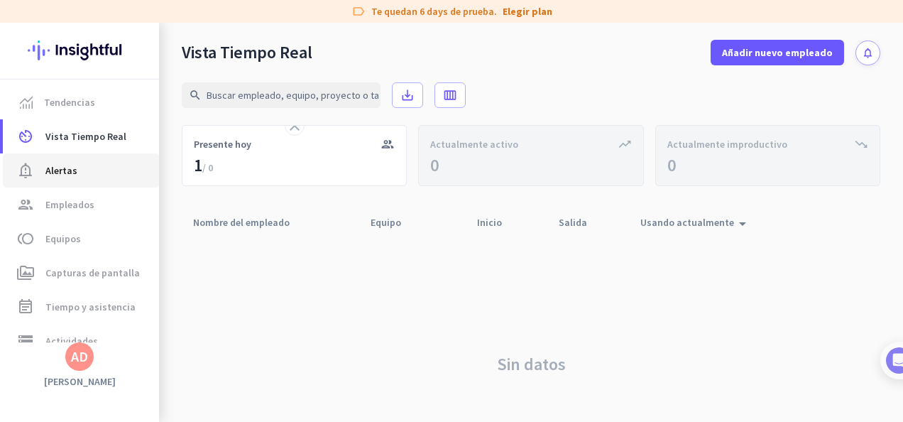
click at [56, 167] on span "Alertas" at bounding box center [61, 170] width 32 height 17
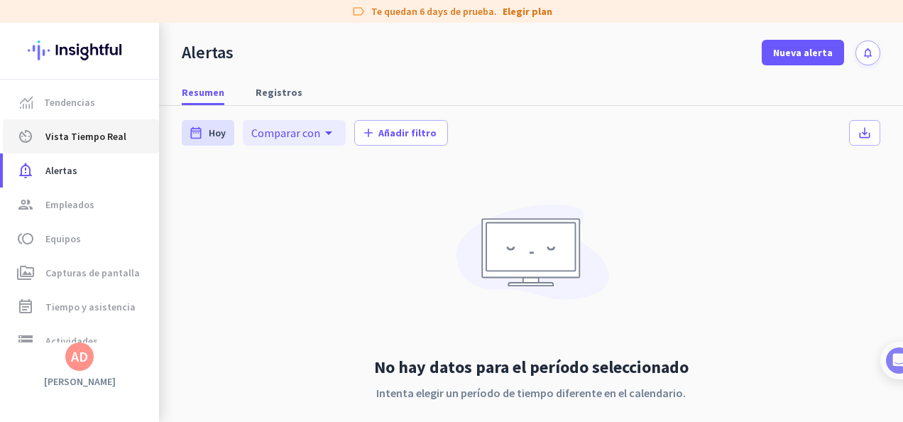
click at [62, 131] on span "Vista Tiempo Real" at bounding box center [85, 136] width 81 height 17
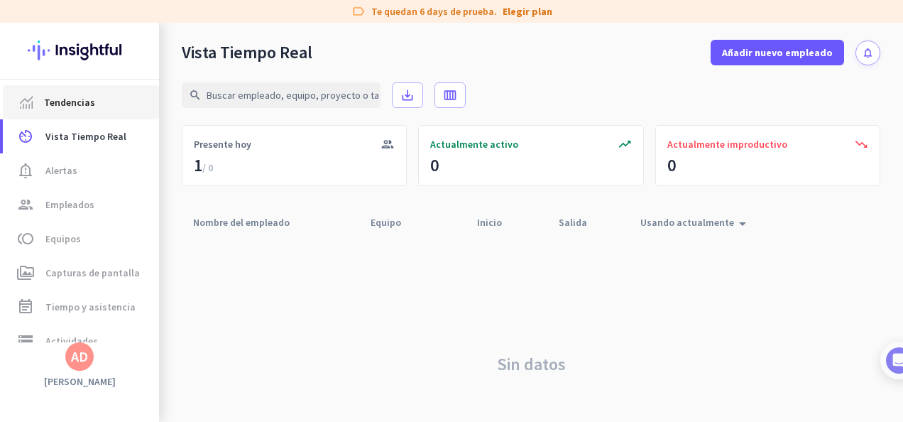
click at [58, 97] on span "Tendencias" at bounding box center [69, 102] width 51 height 17
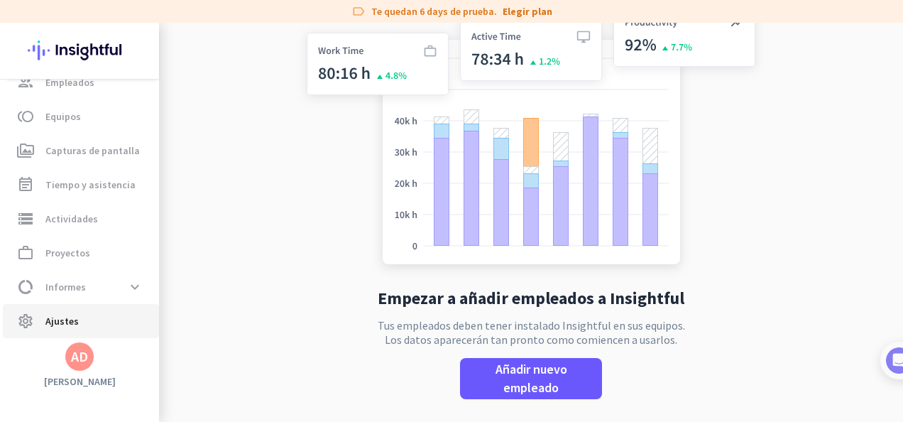
scroll to position [123, 0]
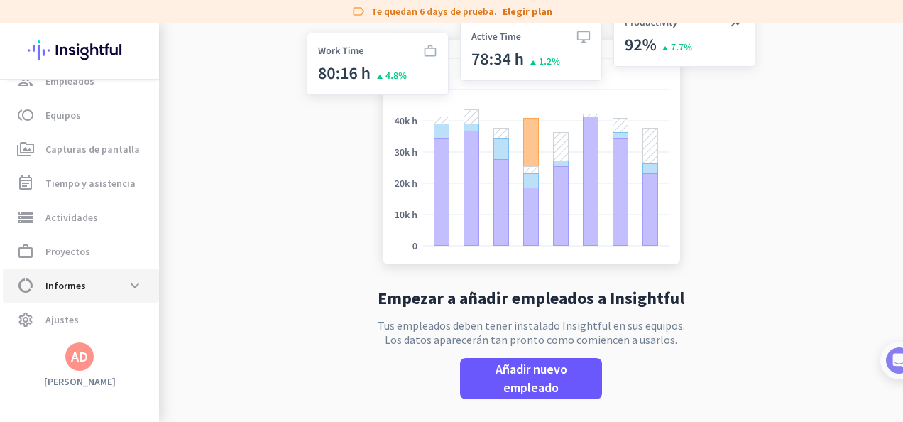
click at [87, 283] on span "data_usage Informes expand_more" at bounding box center [80, 286] width 133 height 26
